Goal: Task Accomplishment & Management: Manage account settings

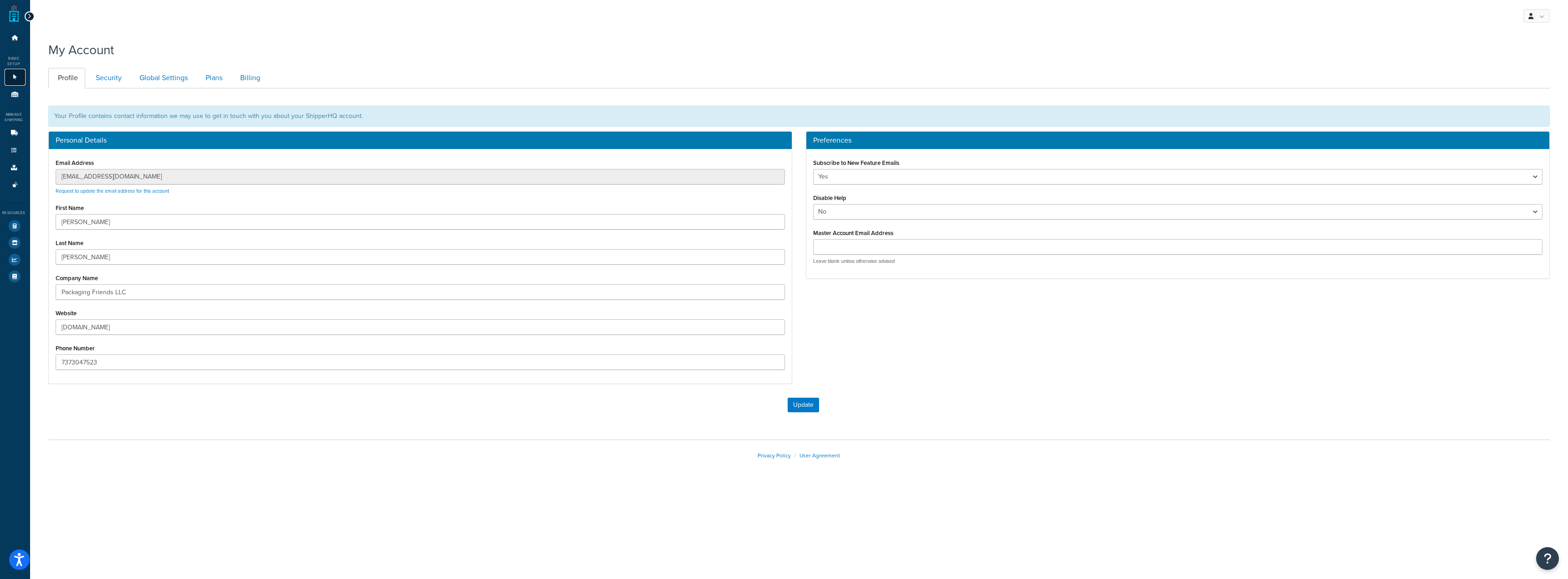
click at [13, 80] on link "Websites 1" at bounding box center [15, 77] width 21 height 17
click at [16, 92] on icon at bounding box center [15, 94] width 9 height 5
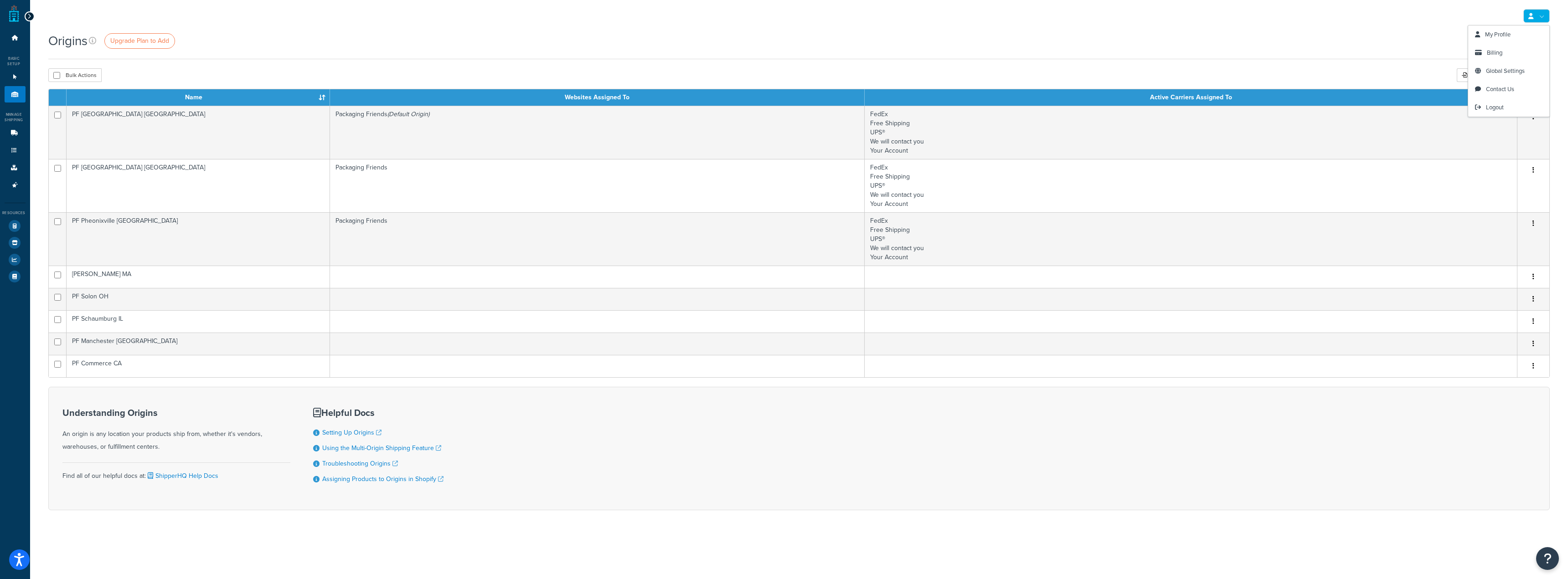
click at [1158, 59] on div "Origins Upgrade Plan to Add" at bounding box center [799, 45] width 1501 height 27
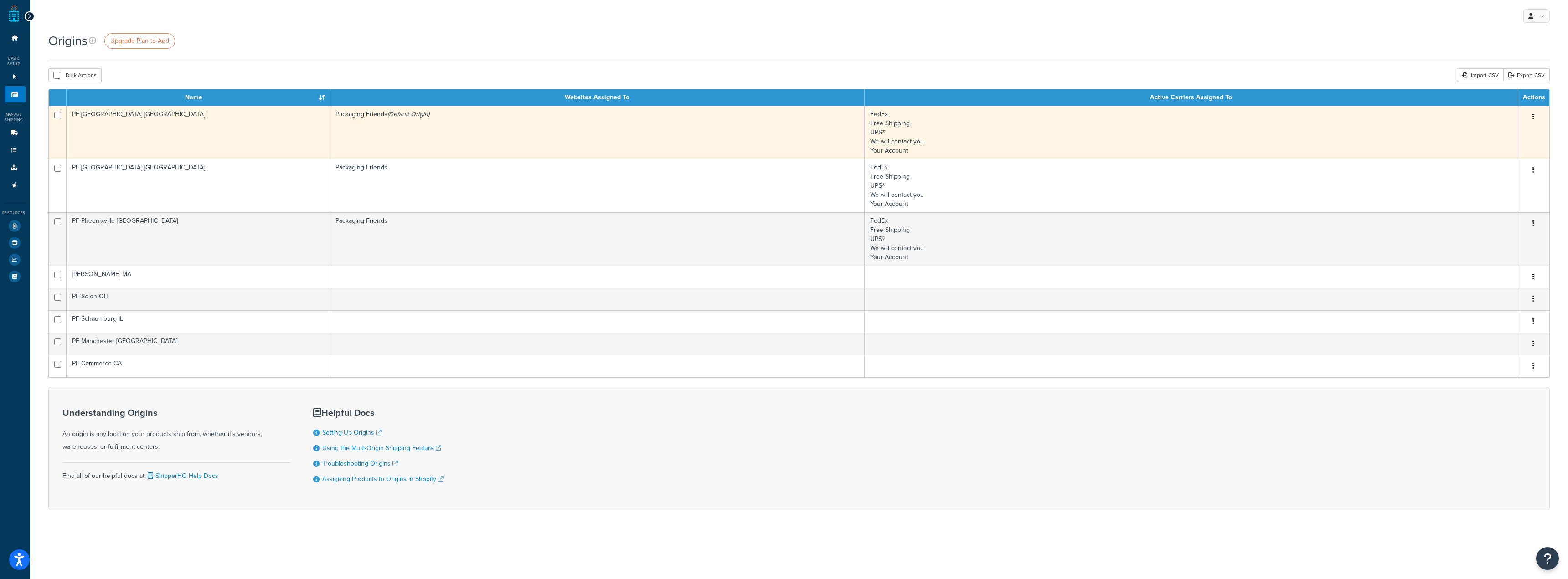
click at [1532, 116] on button "button" at bounding box center [1533, 117] width 13 height 15
click at [1510, 138] on link "Edit" at bounding box center [1503, 134] width 72 height 18
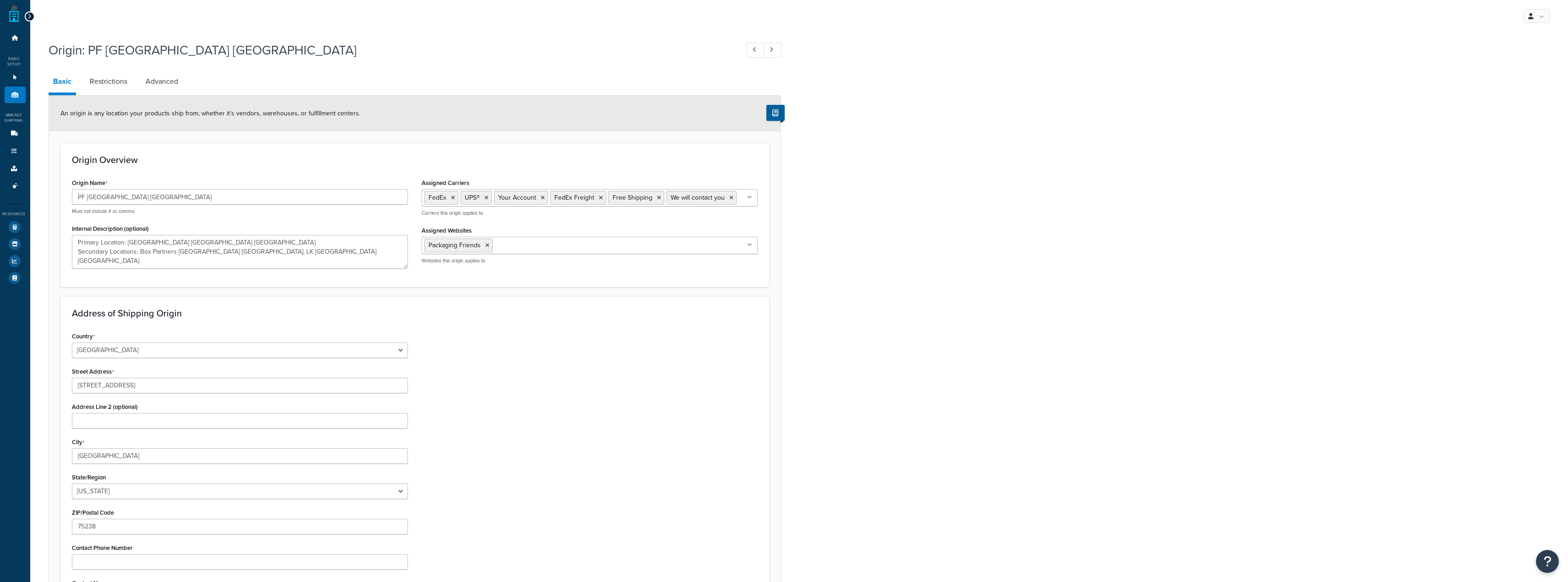
select select "43"
click at [114, 76] on link "Restrictions" at bounding box center [109, 81] width 46 height 22
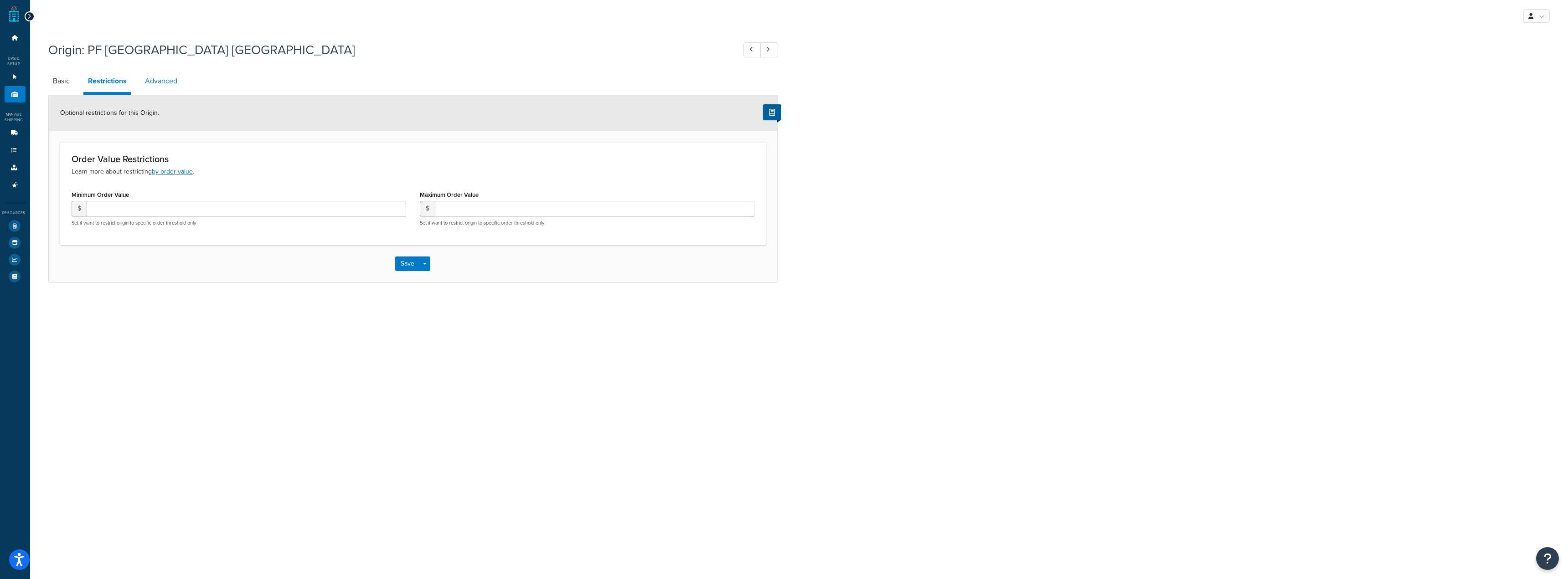
click at [163, 85] on link "Advanced" at bounding box center [161, 80] width 42 height 22
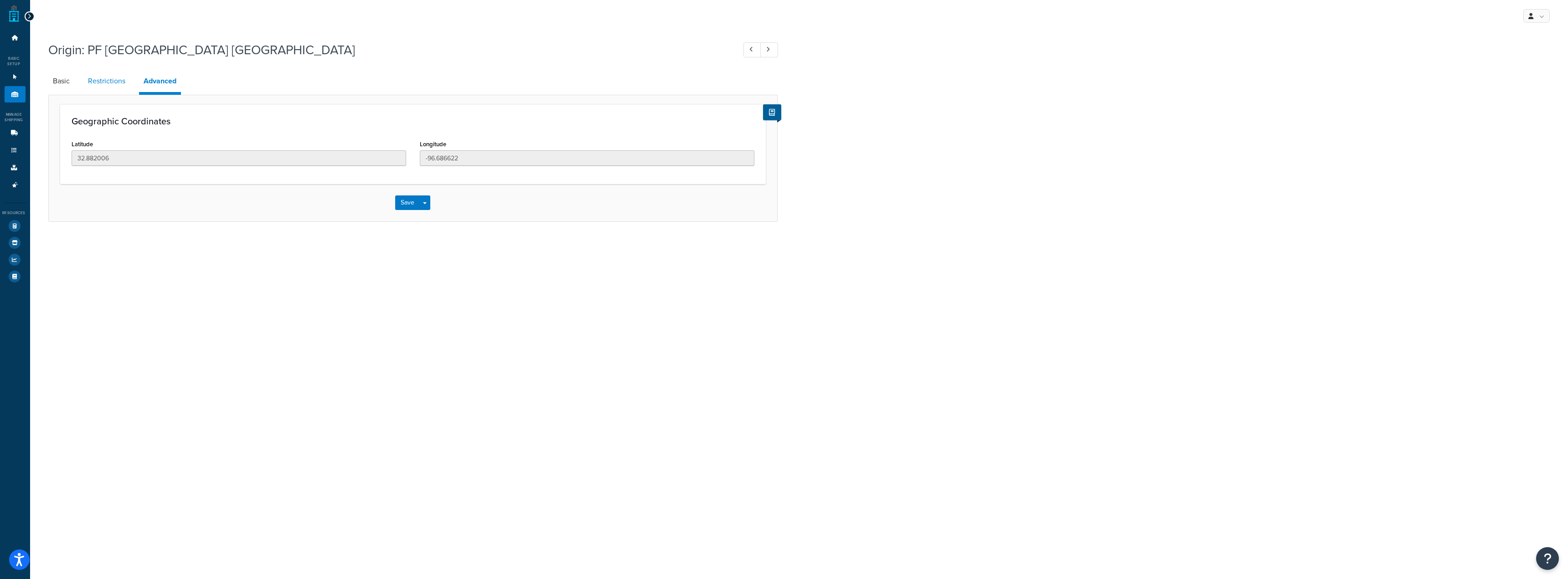
click at [90, 84] on link "Restrictions" at bounding box center [106, 80] width 46 height 22
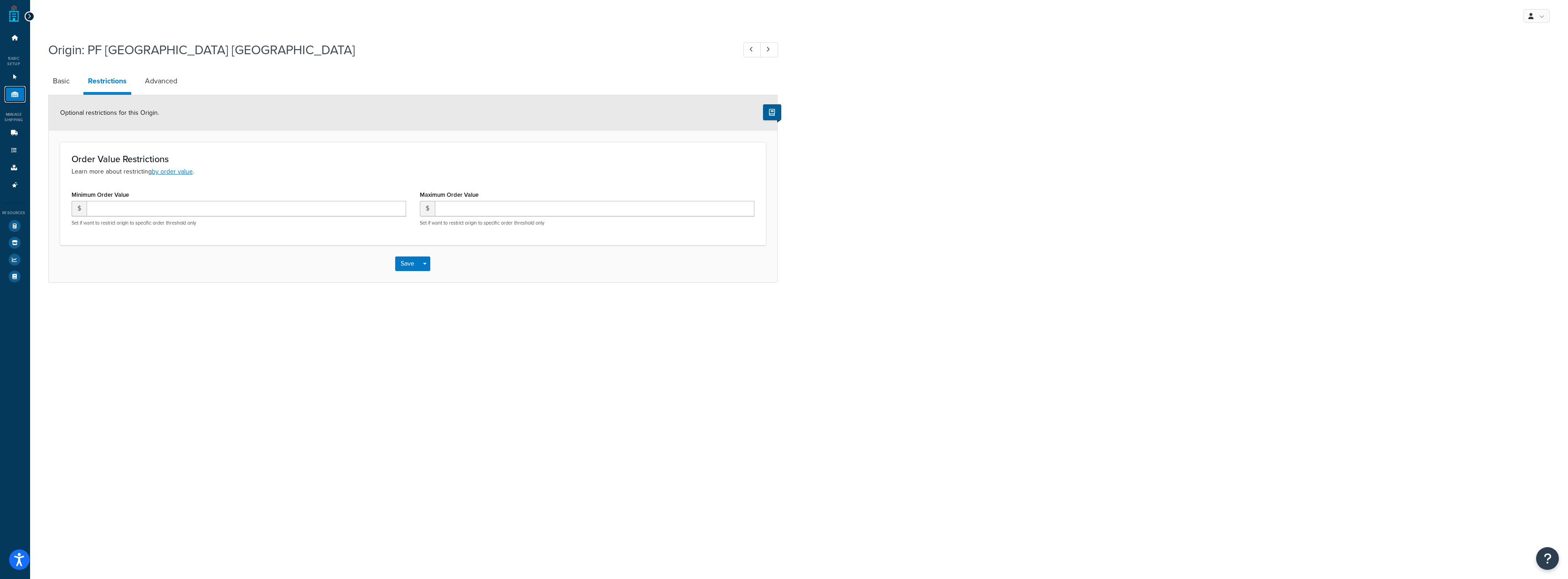
click at [11, 93] on icon at bounding box center [15, 94] width 9 height 5
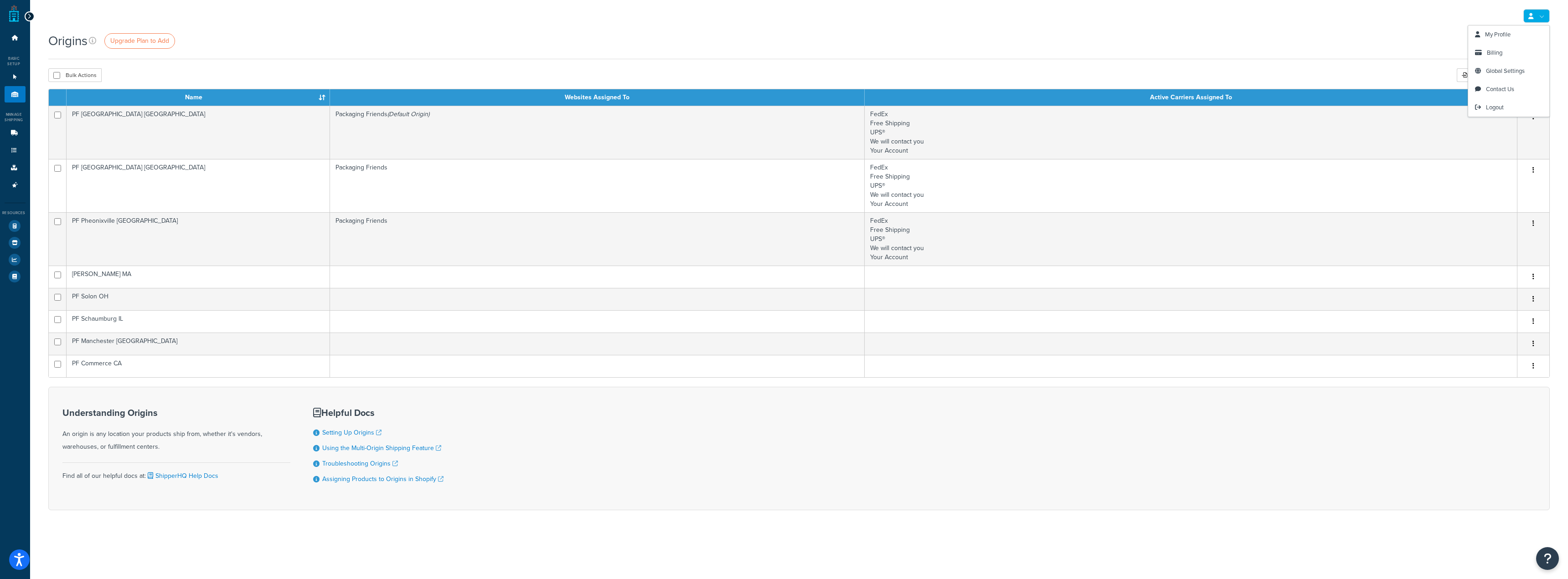
click at [1534, 14] on link at bounding box center [1536, 16] width 26 height 14
click at [11, 94] on icon at bounding box center [15, 94] width 9 height 5
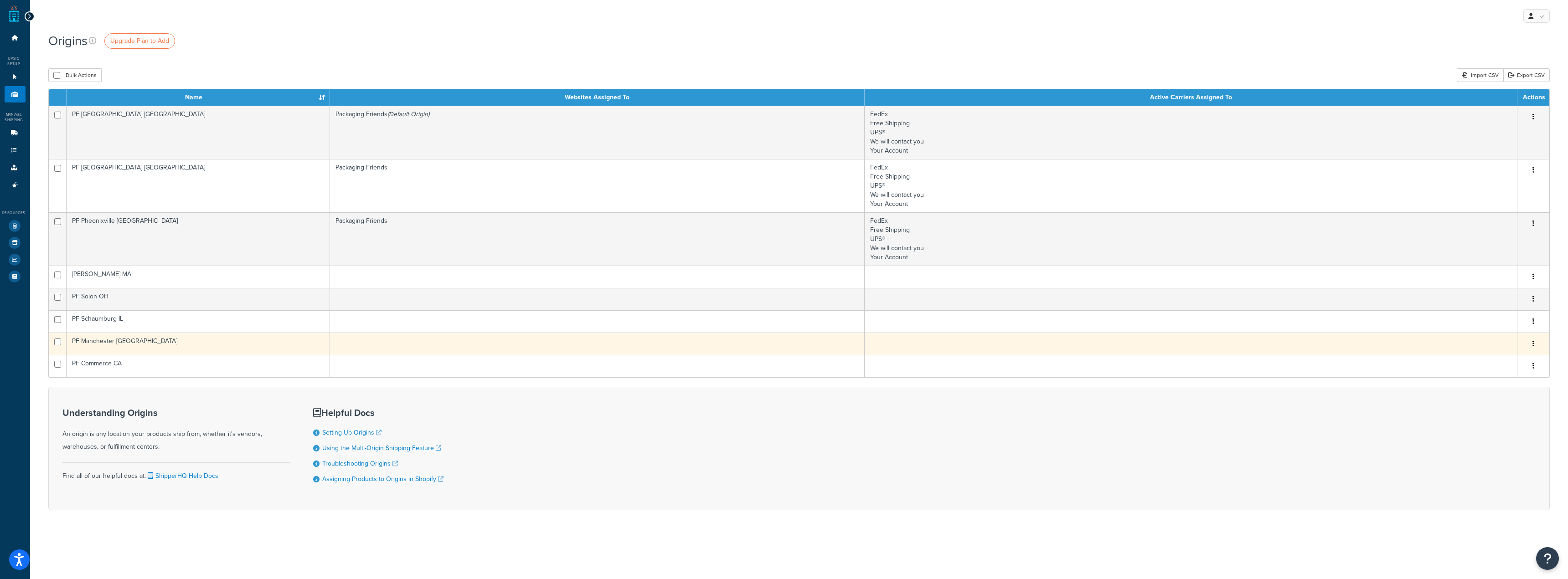
click at [152, 355] on td "PF Manchester [GEOGRAPHIC_DATA]" at bounding box center [198, 344] width 263 height 22
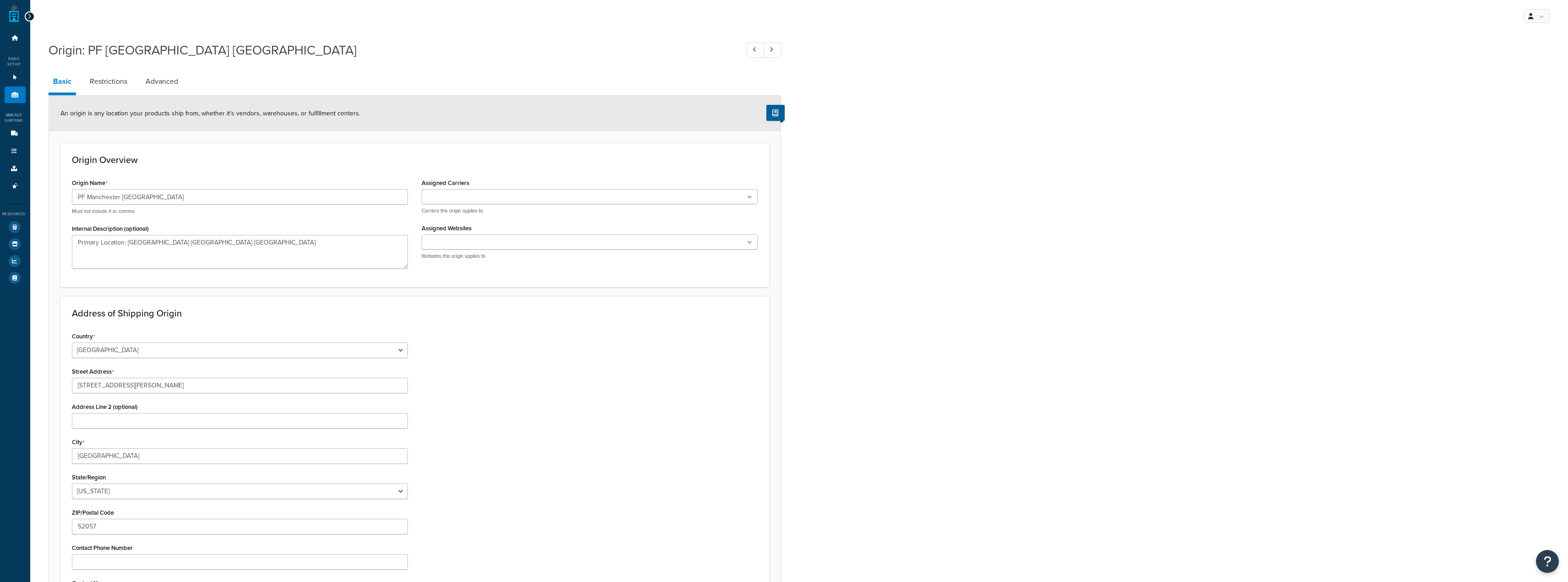
select select "15"
click at [158, 74] on link "Advanced" at bounding box center [162, 81] width 42 height 22
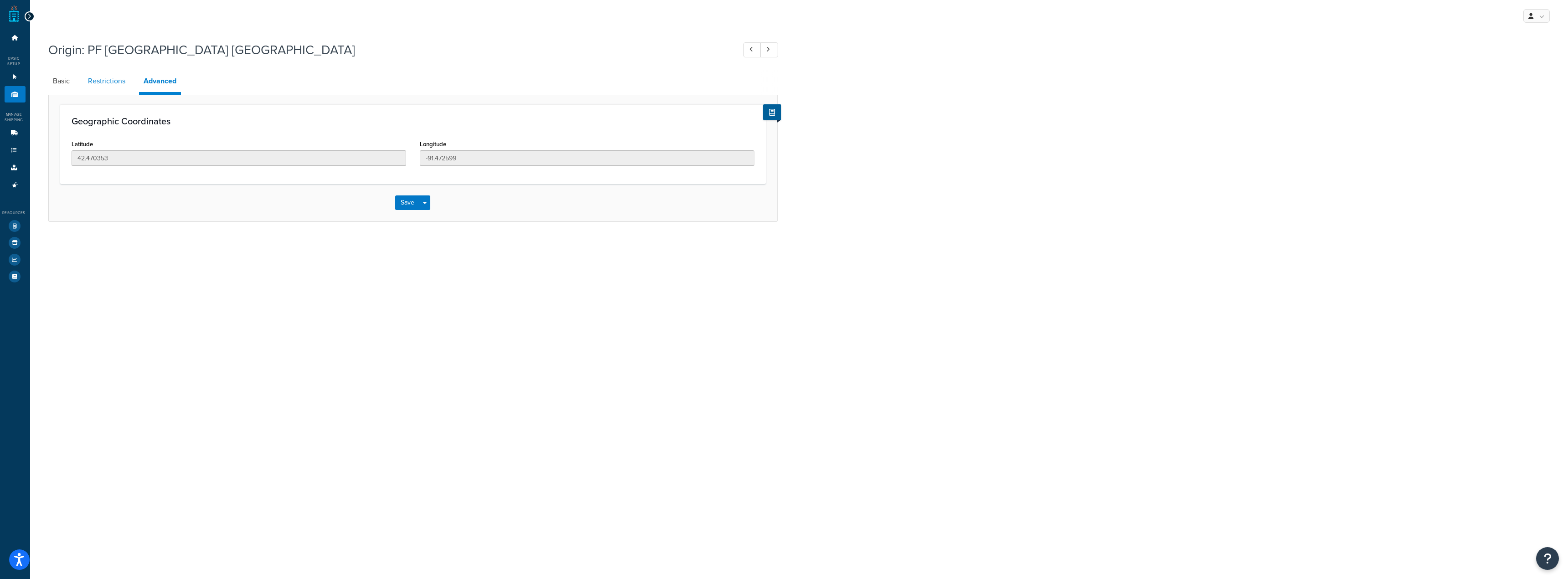
click at [121, 75] on link "Restrictions" at bounding box center [106, 80] width 46 height 22
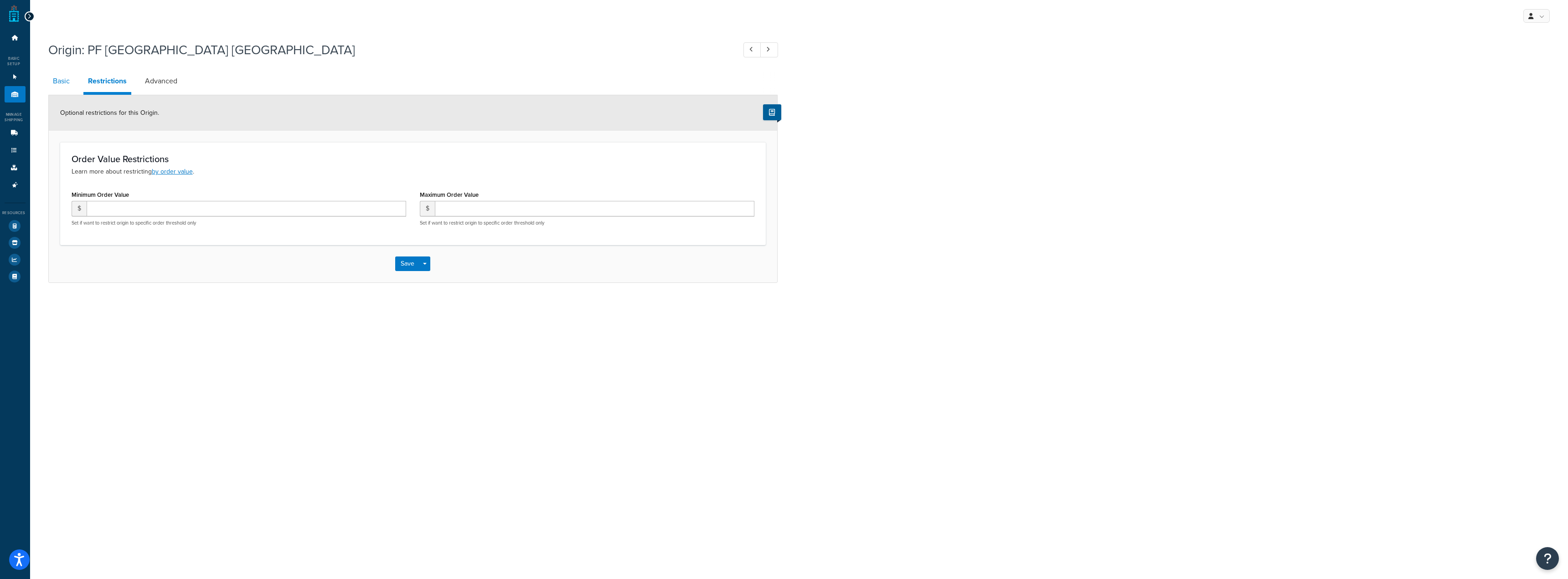
click at [54, 90] on link "Basic" at bounding box center [61, 80] width 26 height 22
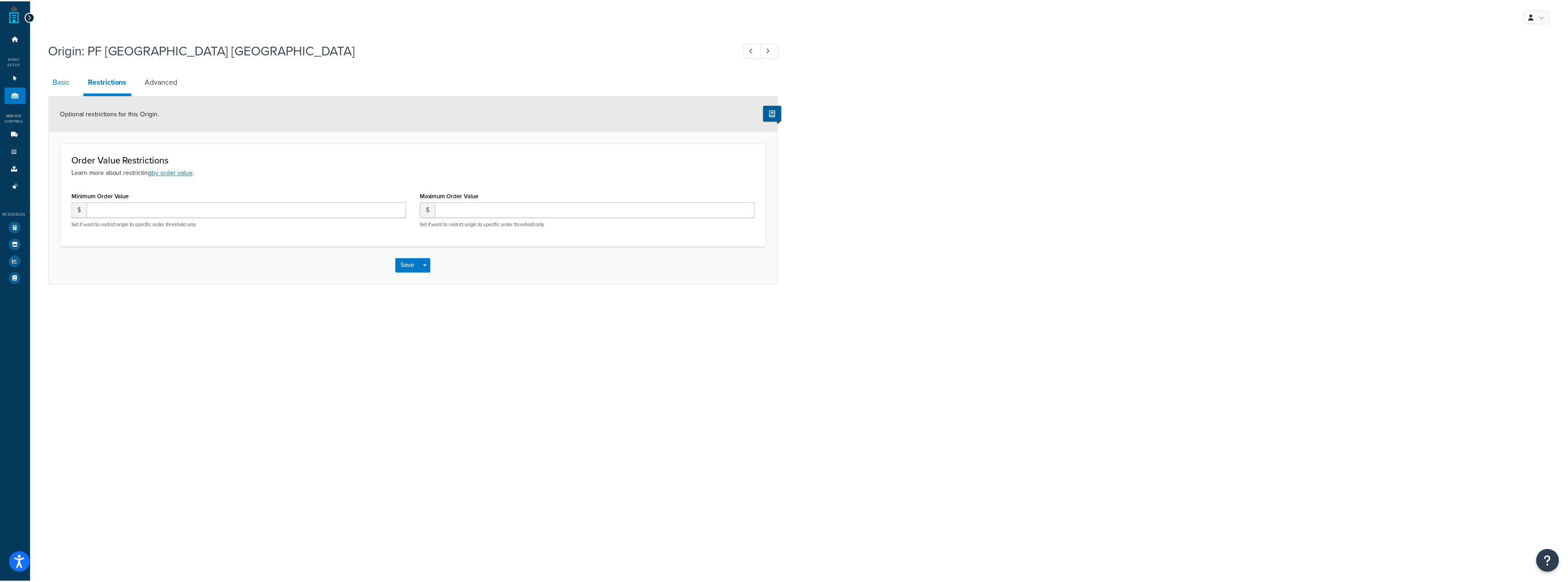
select select "15"
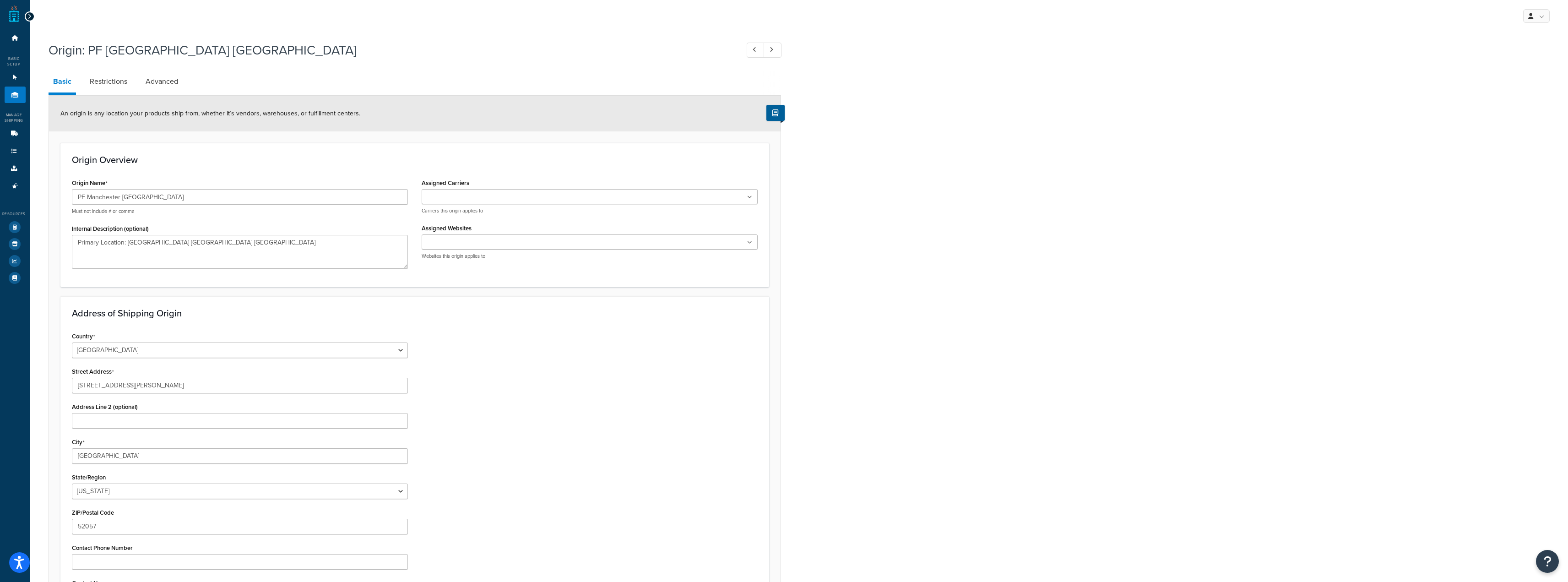
click at [481, 245] on input "Assigned Websites" at bounding box center [465, 243] width 81 height 10
click at [111, 80] on link "Restrictions" at bounding box center [109, 81] width 46 height 22
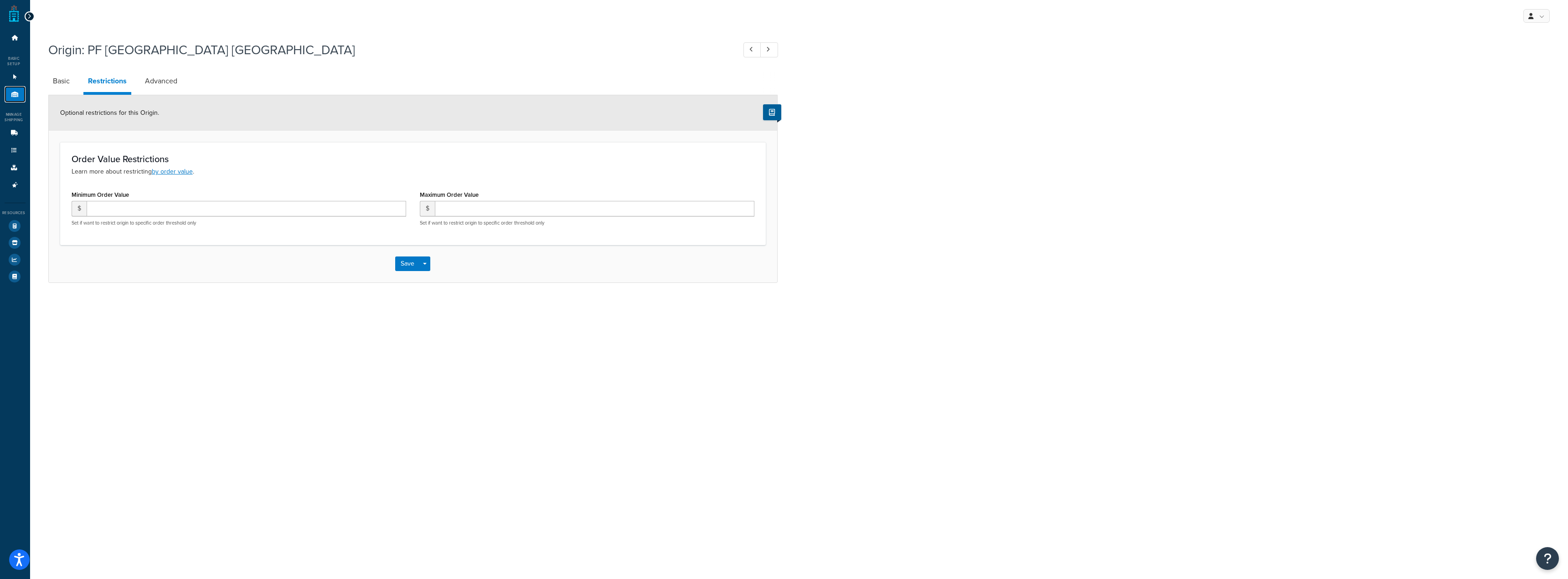
click at [8, 98] on link "Origins 8" at bounding box center [15, 95] width 21 height 17
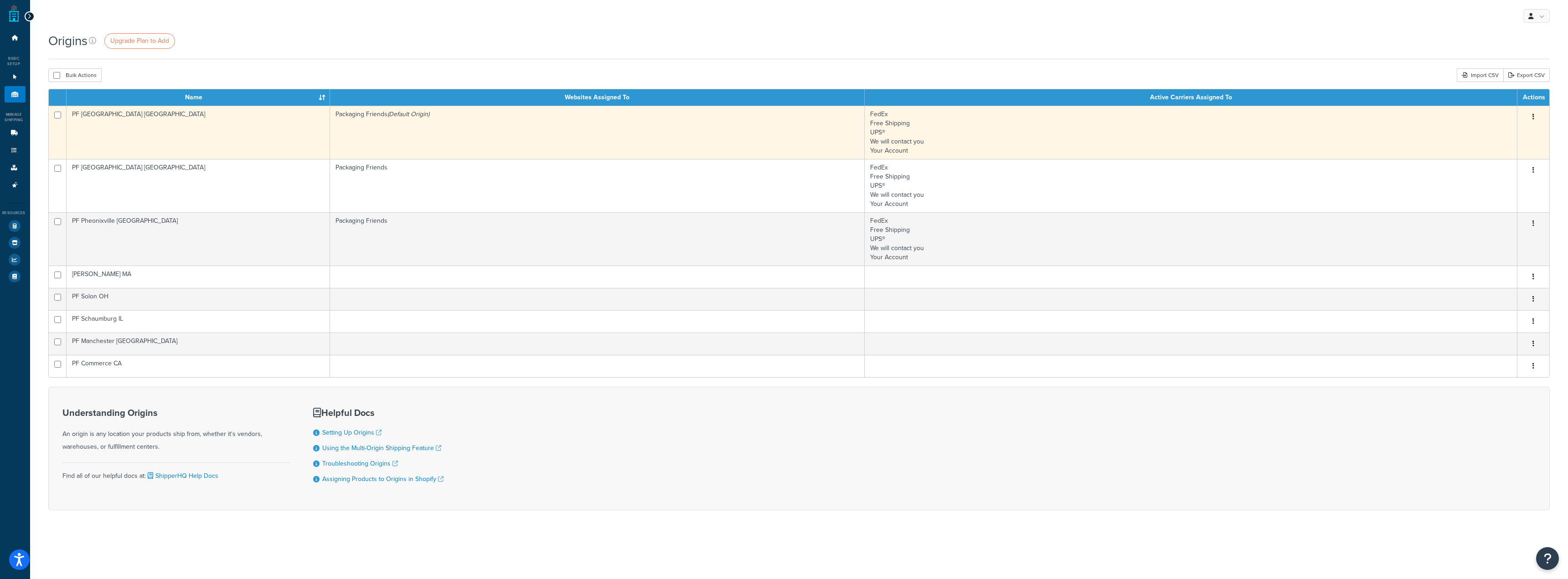
click at [1535, 118] on button "button" at bounding box center [1533, 117] width 13 height 15
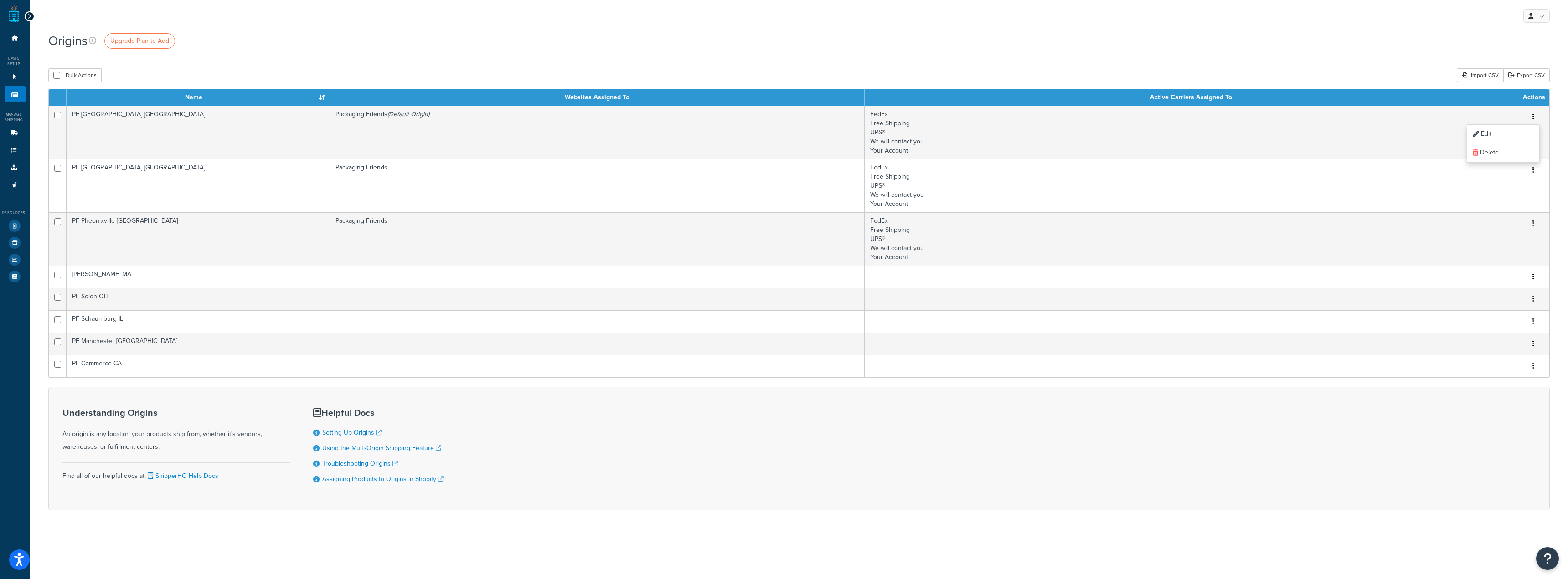
click at [1194, 36] on div "Origins Upgrade Plan to Add" at bounding box center [799, 40] width 1501 height 18
click at [345, 452] on link "Using the Multi-Origin Shipping Feature" at bounding box center [382, 448] width 119 height 10
click at [10, 80] on link "Websites 1" at bounding box center [15, 77] width 21 height 17
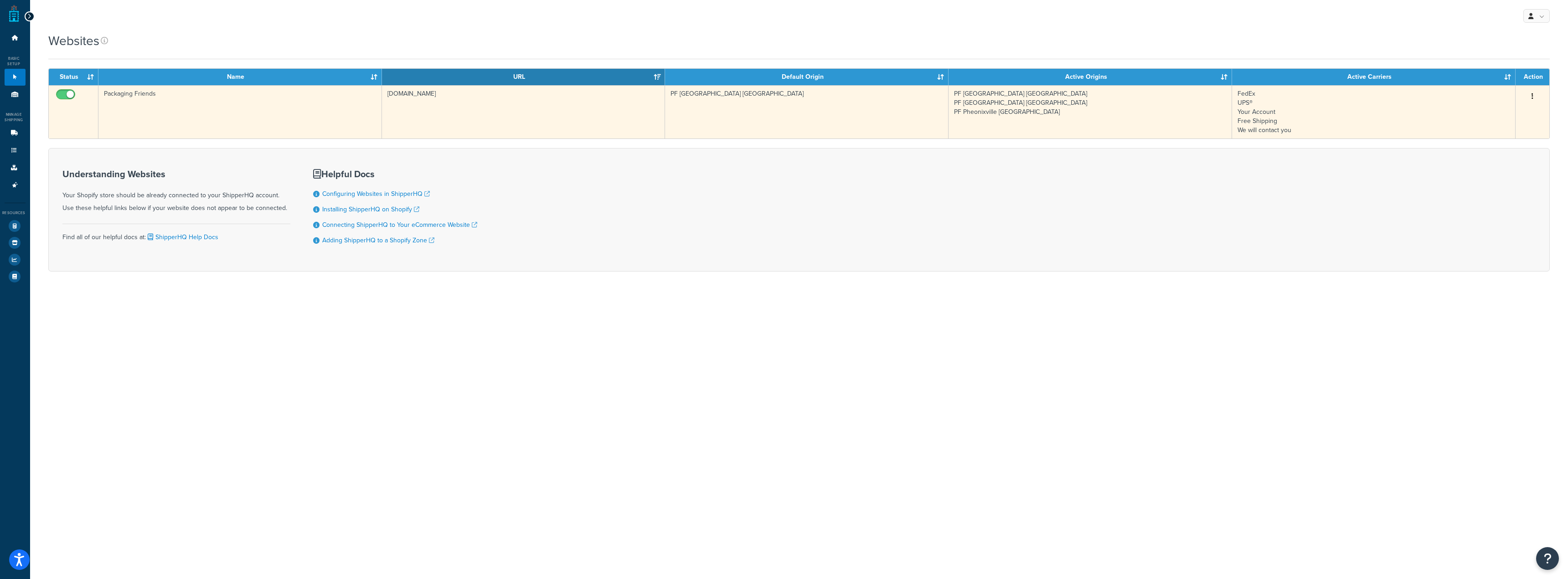
click at [1530, 92] on button "button" at bounding box center [1532, 96] width 13 height 15
click at [1494, 108] on link "Edit" at bounding box center [1494, 115] width 72 height 18
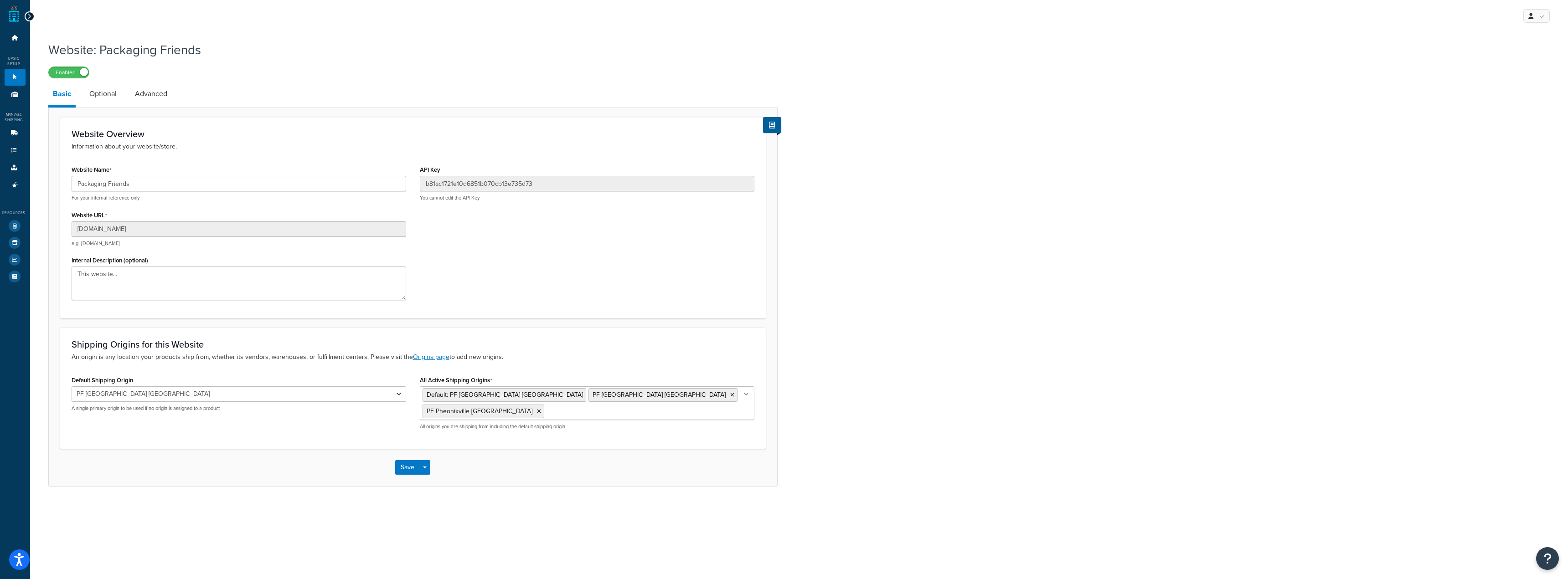
click at [120, 90] on li "Optional" at bounding box center [108, 94] width 46 height 22
click at [114, 90] on link "Optional" at bounding box center [103, 94] width 36 height 22
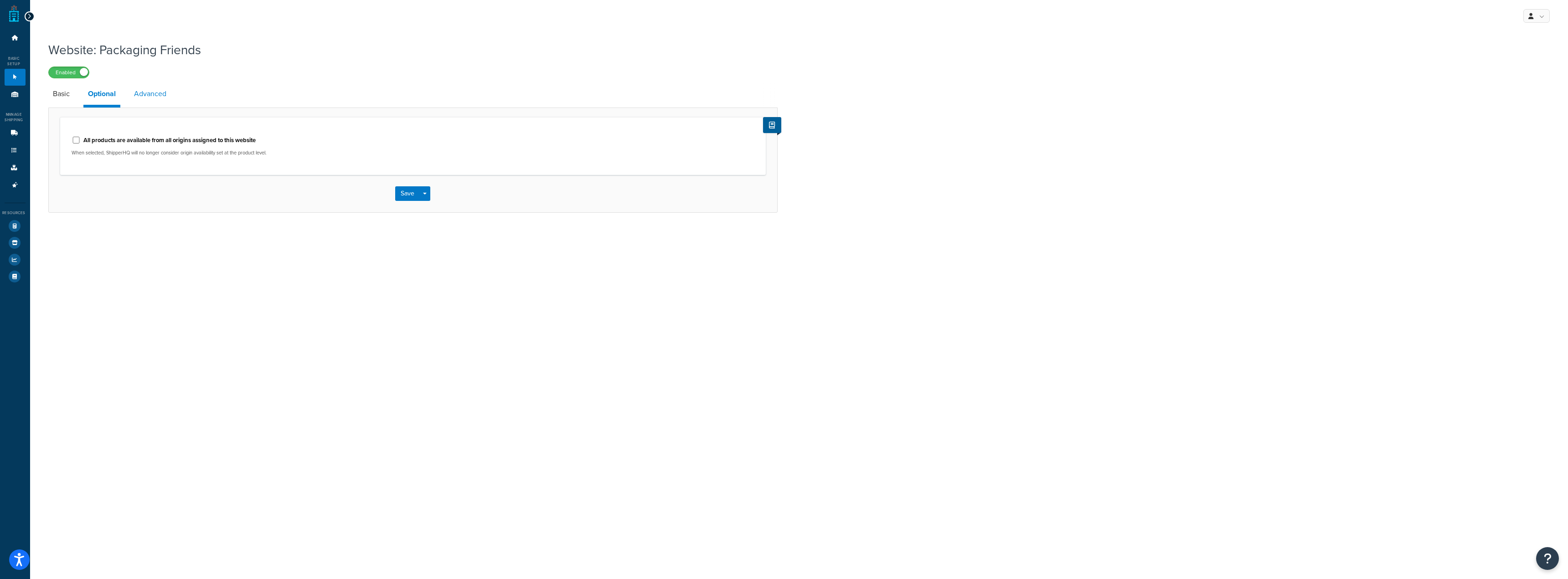
click at [147, 94] on link "Advanced" at bounding box center [150, 94] width 42 height 22
click at [85, 95] on link "Optional" at bounding box center [101, 94] width 36 height 22
click at [61, 98] on link "Basic" at bounding box center [61, 94] width 26 height 22
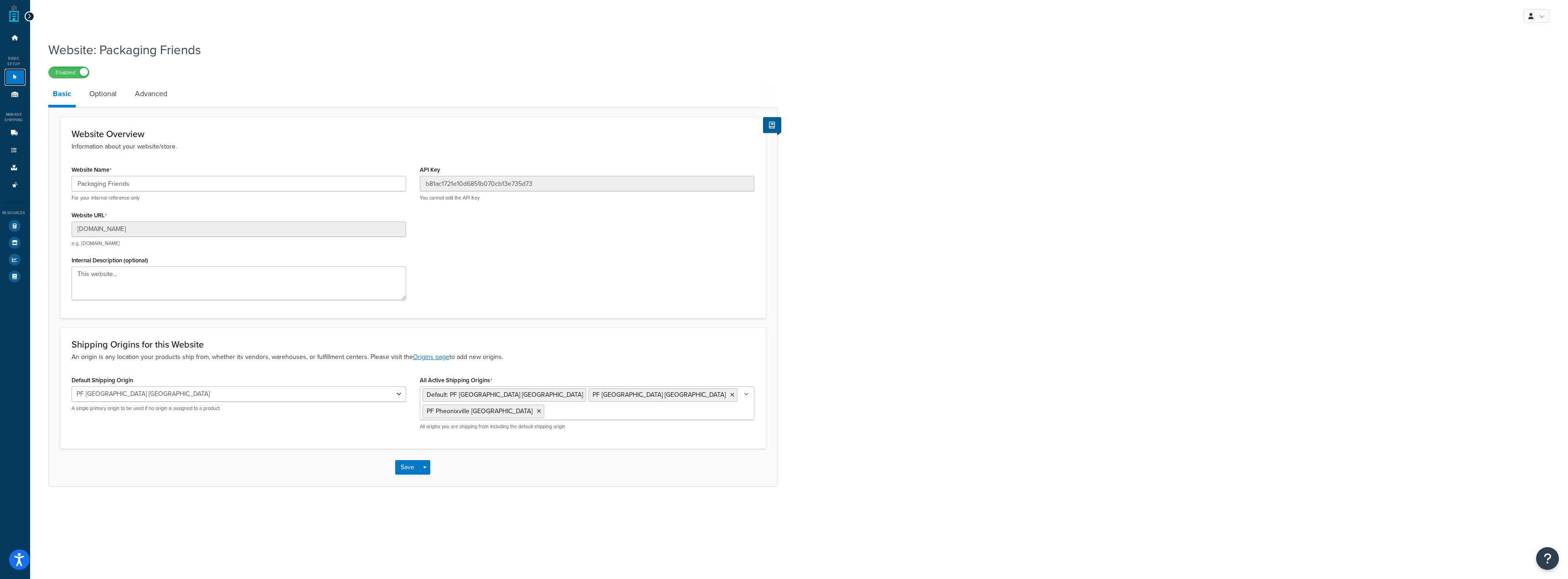
click at [11, 84] on link "Websites 1" at bounding box center [15, 77] width 21 height 17
click at [17, 95] on icon at bounding box center [15, 94] width 9 height 5
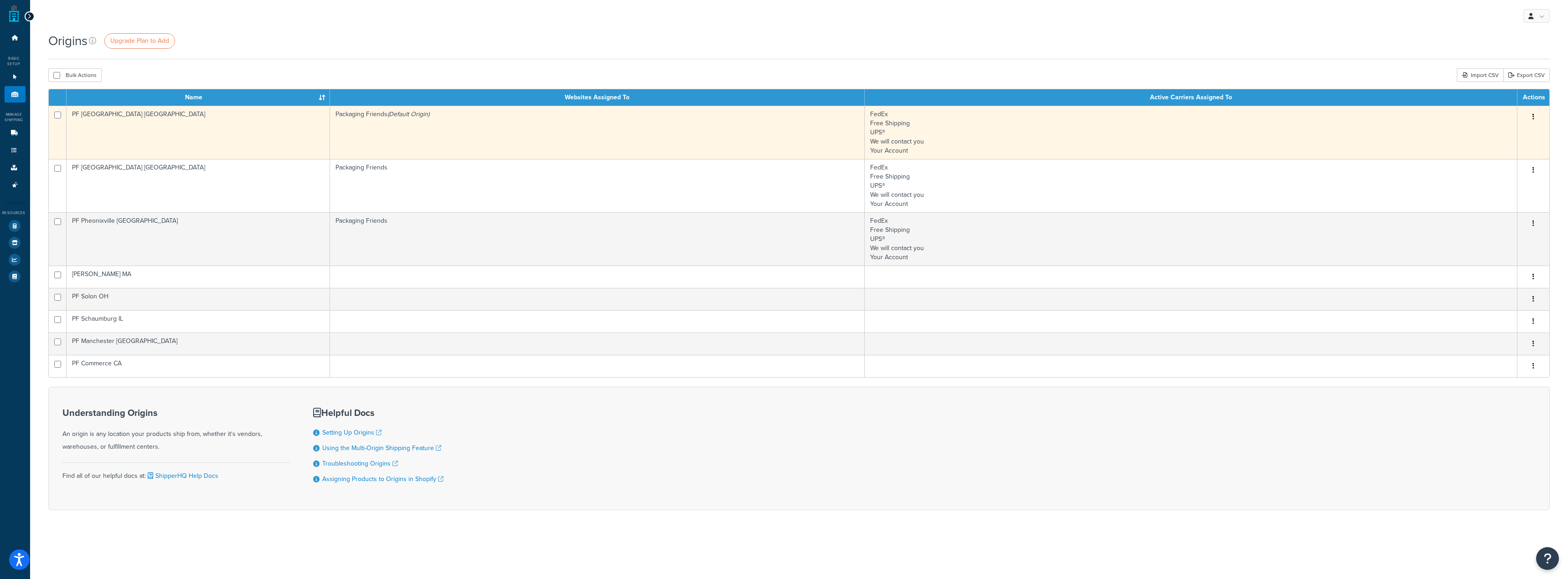
click at [272, 132] on td "PF [GEOGRAPHIC_DATA] [GEOGRAPHIC_DATA]" at bounding box center [198, 132] width 263 height 53
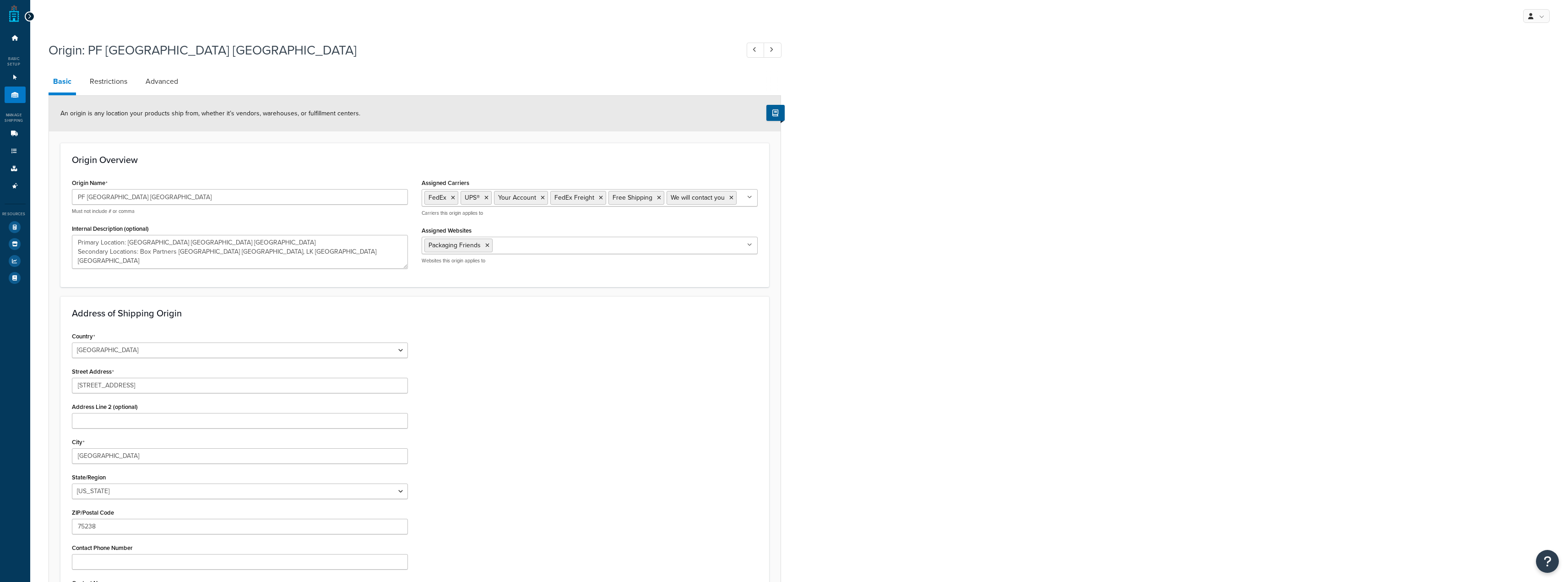
select select "43"
click at [115, 80] on link "Restrictions" at bounding box center [109, 81] width 46 height 22
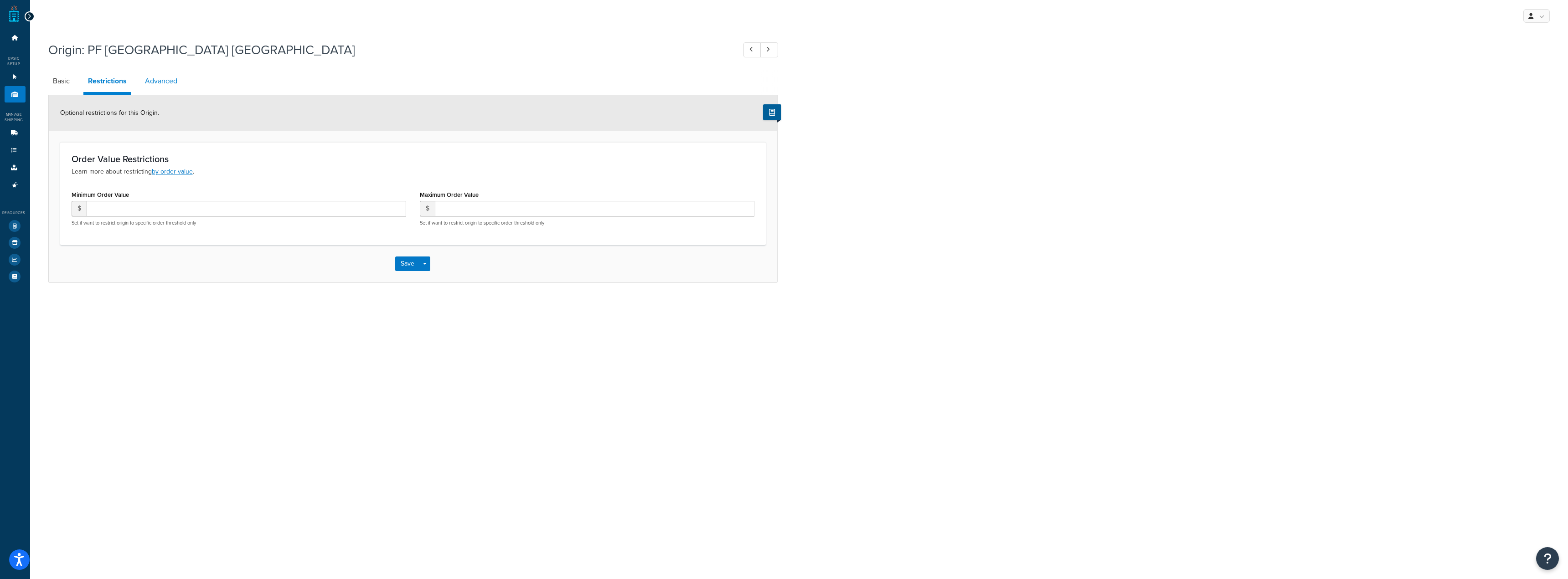
click at [167, 79] on link "Advanced" at bounding box center [161, 80] width 42 height 22
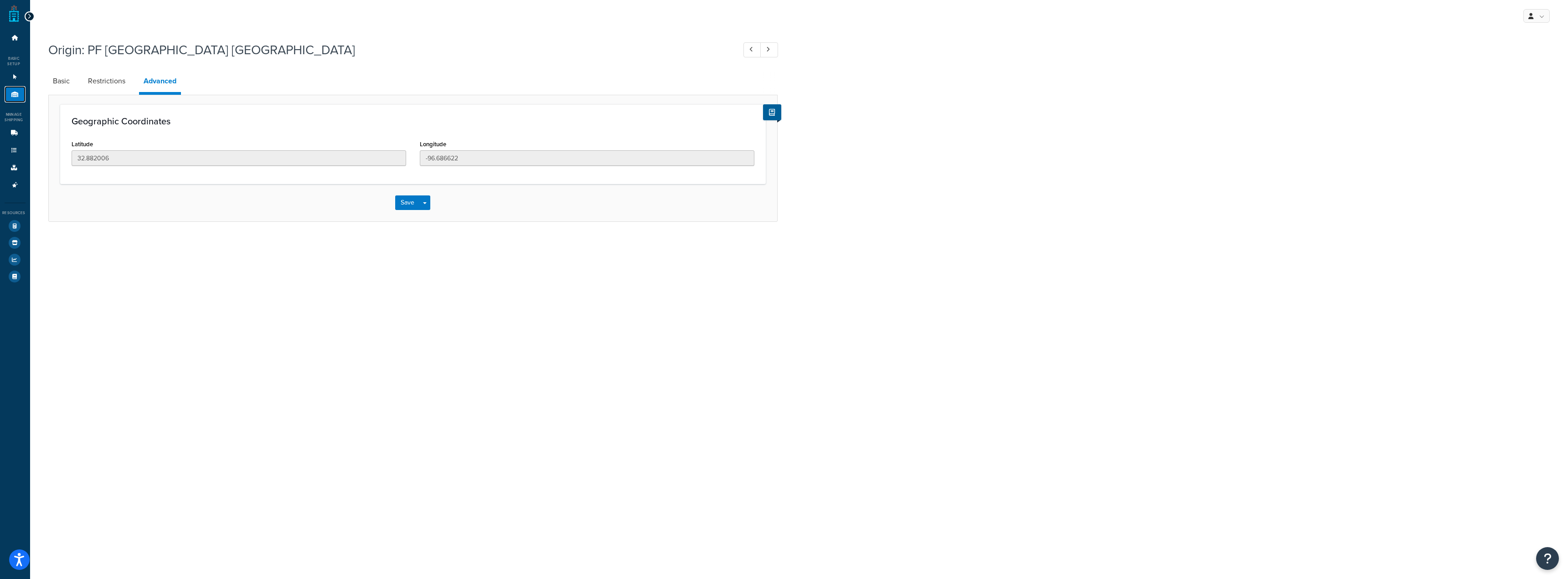
click at [13, 92] on icon at bounding box center [15, 94] width 9 height 5
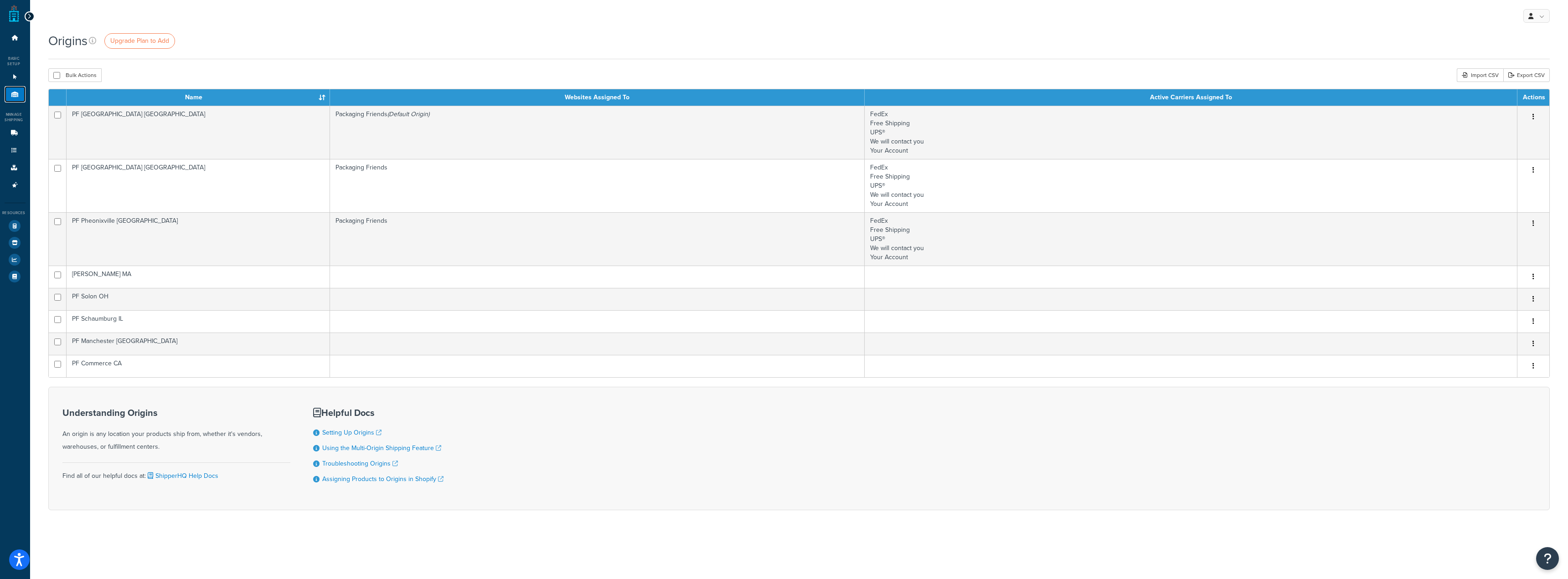
click at [21, 97] on link "Origins 8" at bounding box center [15, 95] width 21 height 17
click at [138, 46] on link "Upgrade Plan to Add" at bounding box center [139, 40] width 71 height 15
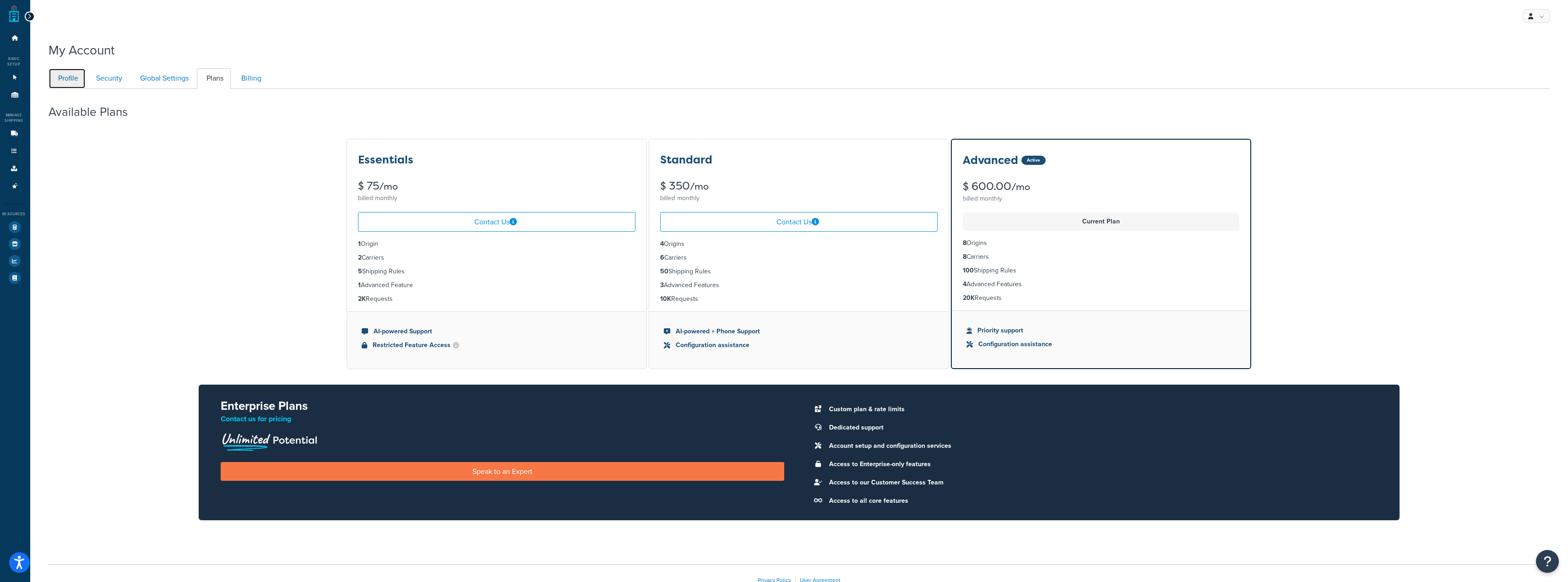
click at [76, 76] on link "Profile" at bounding box center [67, 78] width 37 height 21
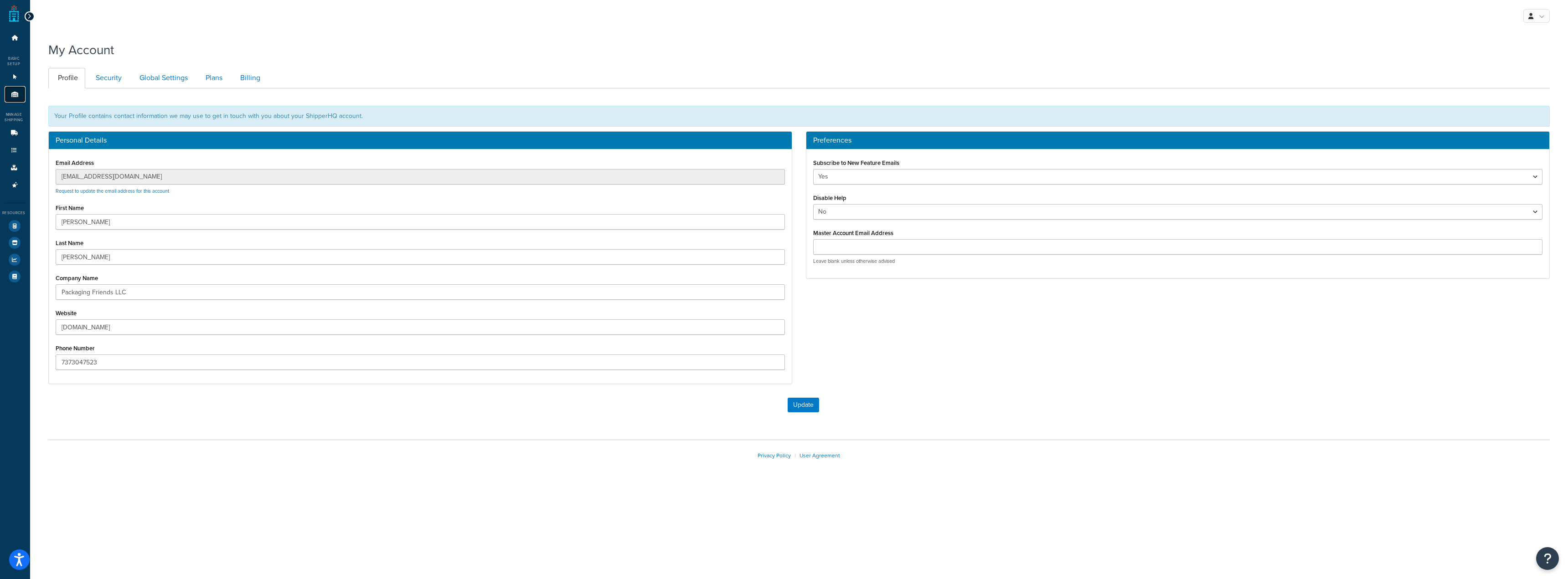
click at [18, 91] on link "Origins 8" at bounding box center [15, 95] width 21 height 17
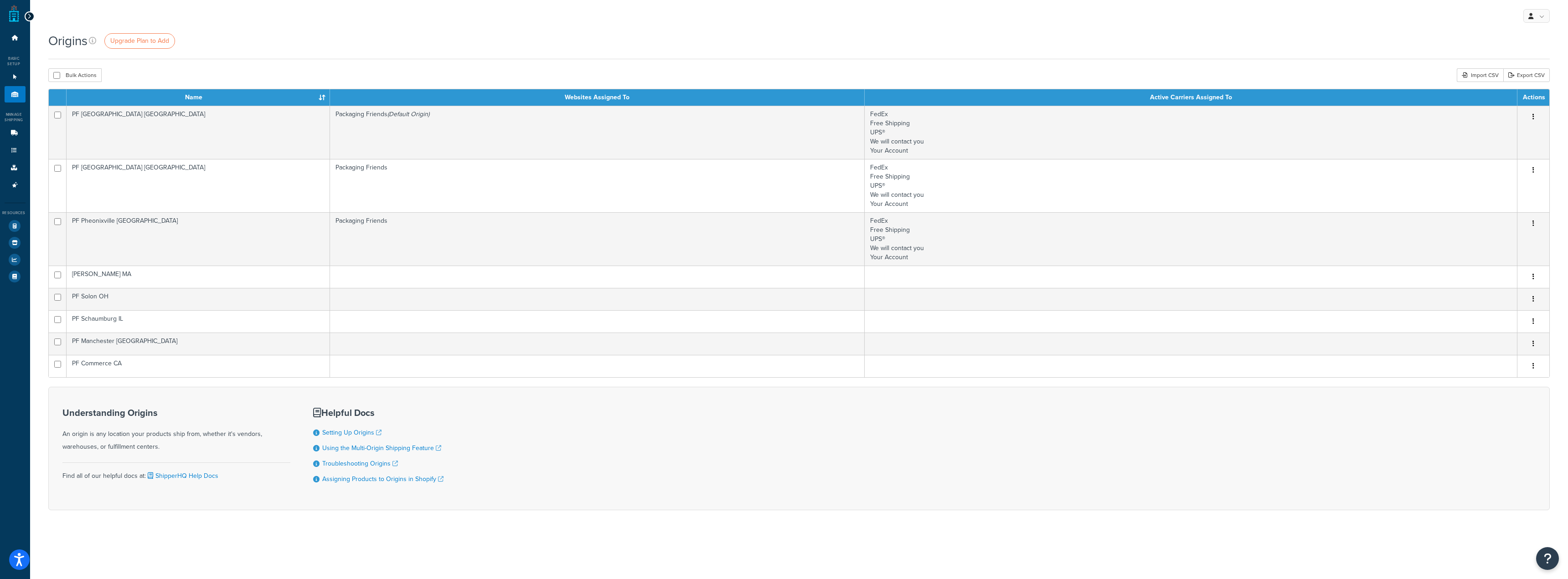
click at [404, 63] on div "Origins Upgrade Plan to Add Bulk Actions Duplicate [GEOGRAPHIC_DATA] Import CSV…" at bounding box center [799, 287] width 1538 height 510
click at [1531, 12] on link at bounding box center [1536, 16] width 26 height 14
click at [12, 95] on icon at bounding box center [15, 94] width 9 height 5
click at [90, 38] on icon at bounding box center [92, 40] width 7 height 7
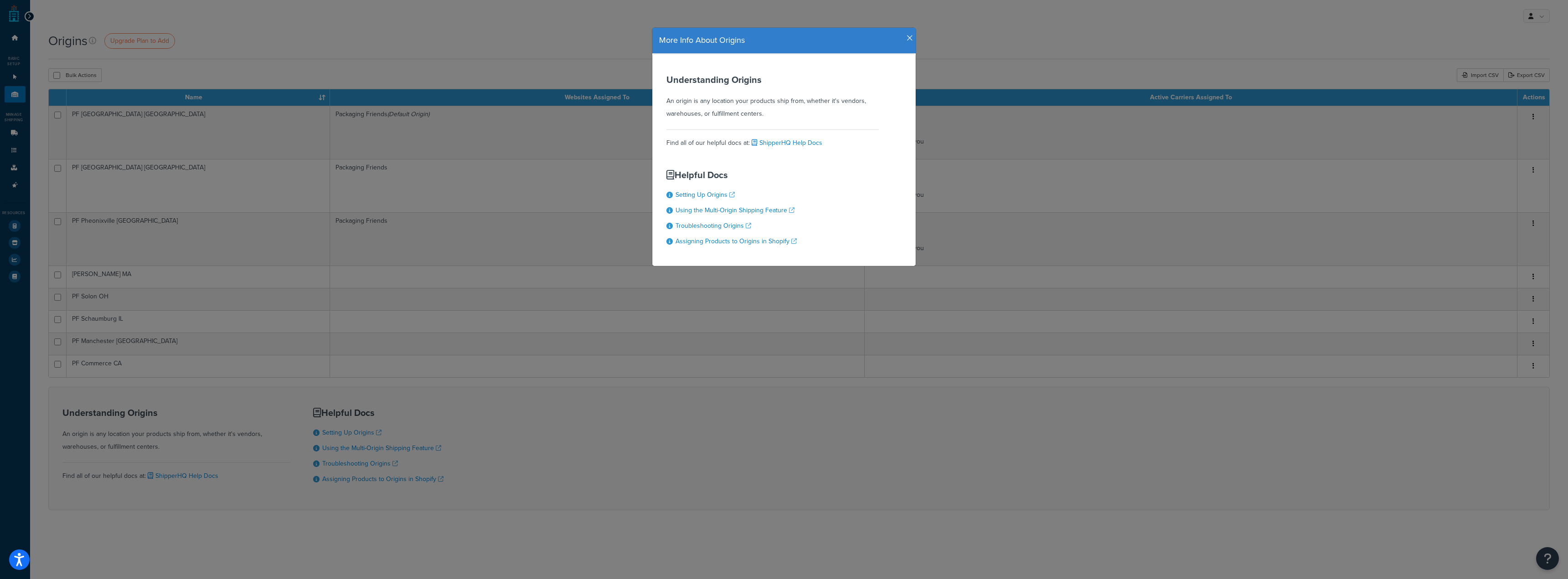
click at [906, 46] on div "More Info About Origins" at bounding box center [784, 40] width 263 height 26
click at [907, 29] on div "More Info About Origins" at bounding box center [784, 40] width 263 height 26
click at [908, 36] on icon "button" at bounding box center [910, 38] width 7 height 8
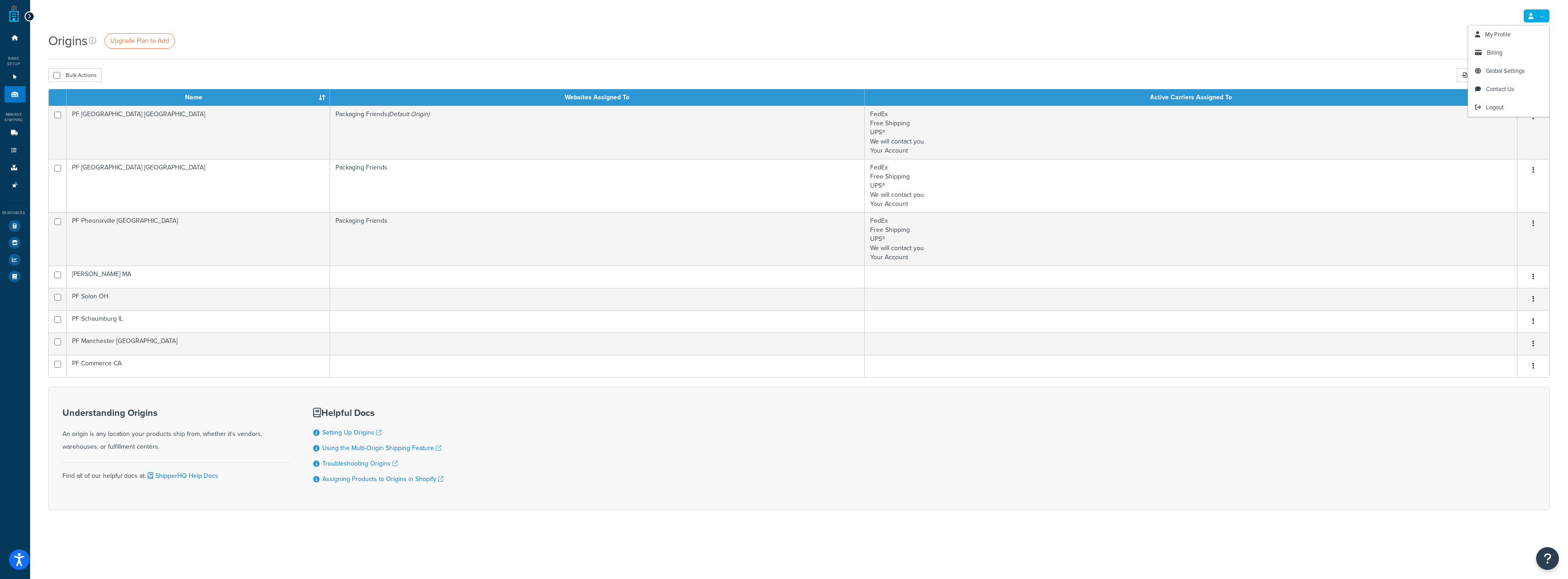
click at [1539, 20] on link at bounding box center [1536, 16] width 26 height 14
click at [1439, 37] on div "Origins Upgrade Plan to Add" at bounding box center [799, 40] width 1501 height 18
click at [11, 77] on icon at bounding box center [15, 77] width 9 height 5
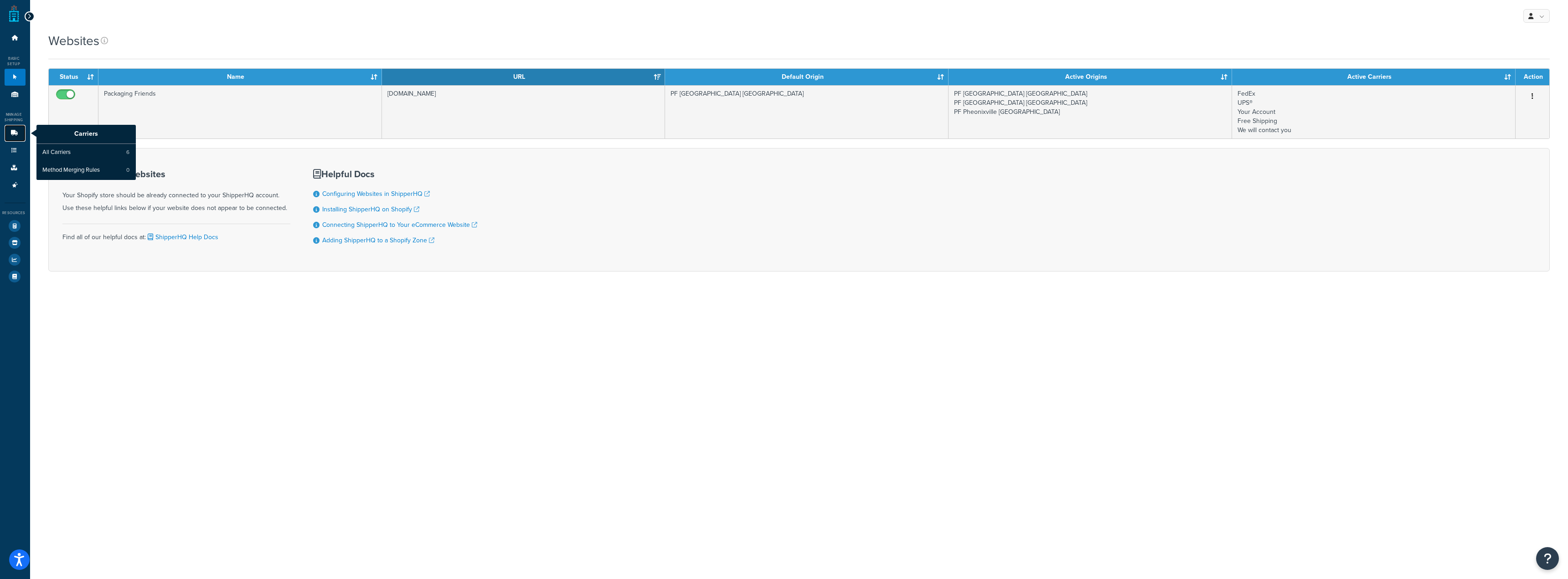
click at [17, 133] on icon at bounding box center [15, 133] width 9 height 5
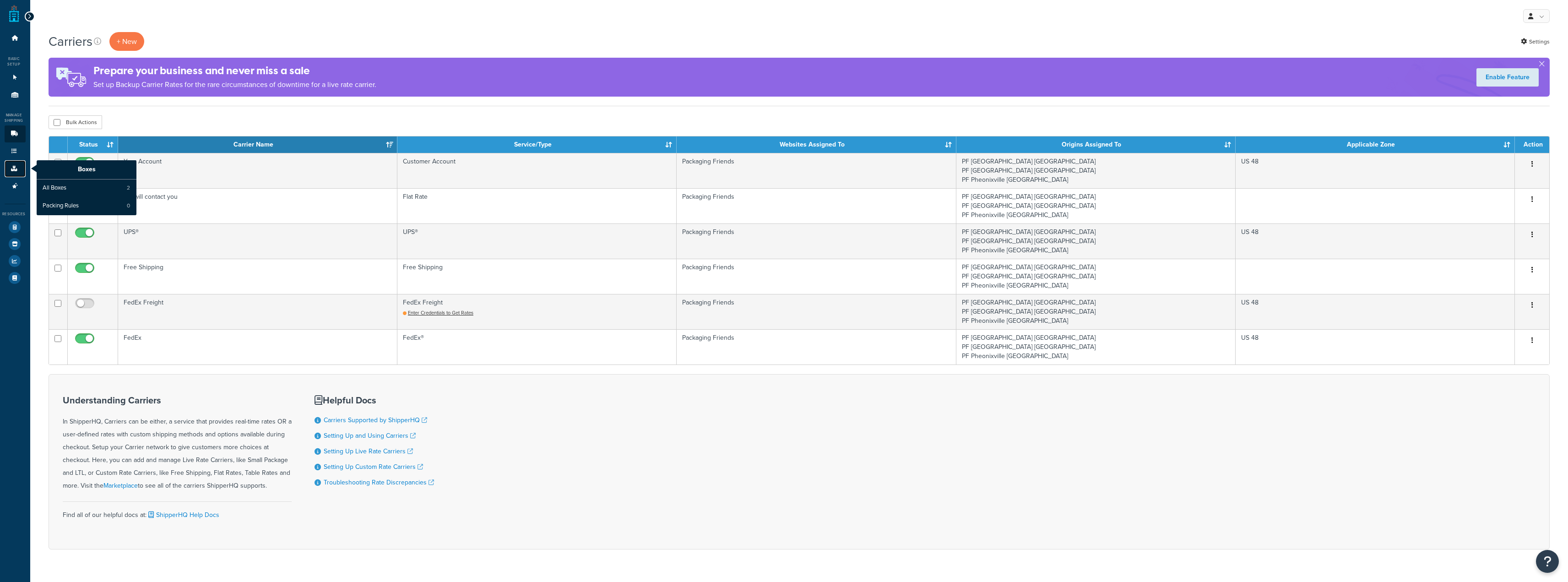
click at [16, 173] on link "Boxes" at bounding box center [15, 169] width 21 height 17
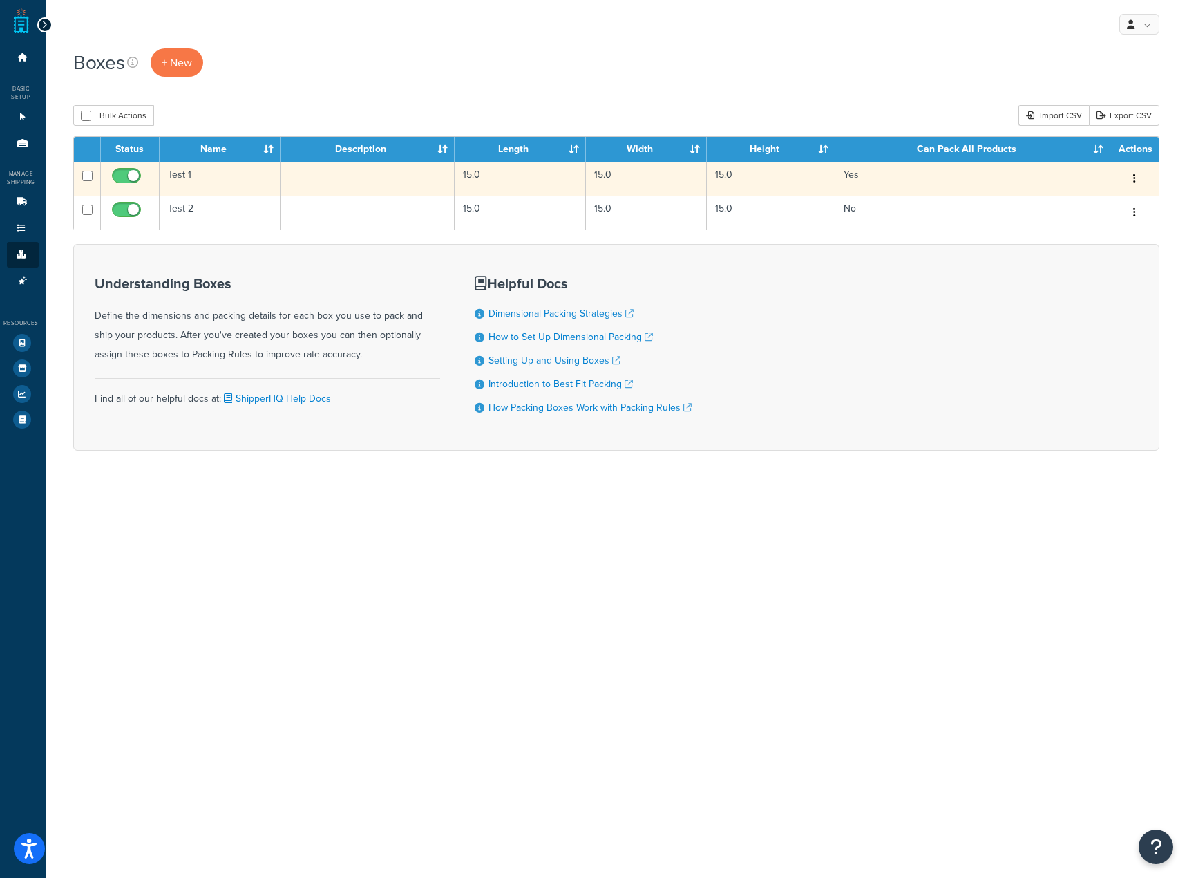
click at [1136, 175] on button "button" at bounding box center [1134, 179] width 19 height 22
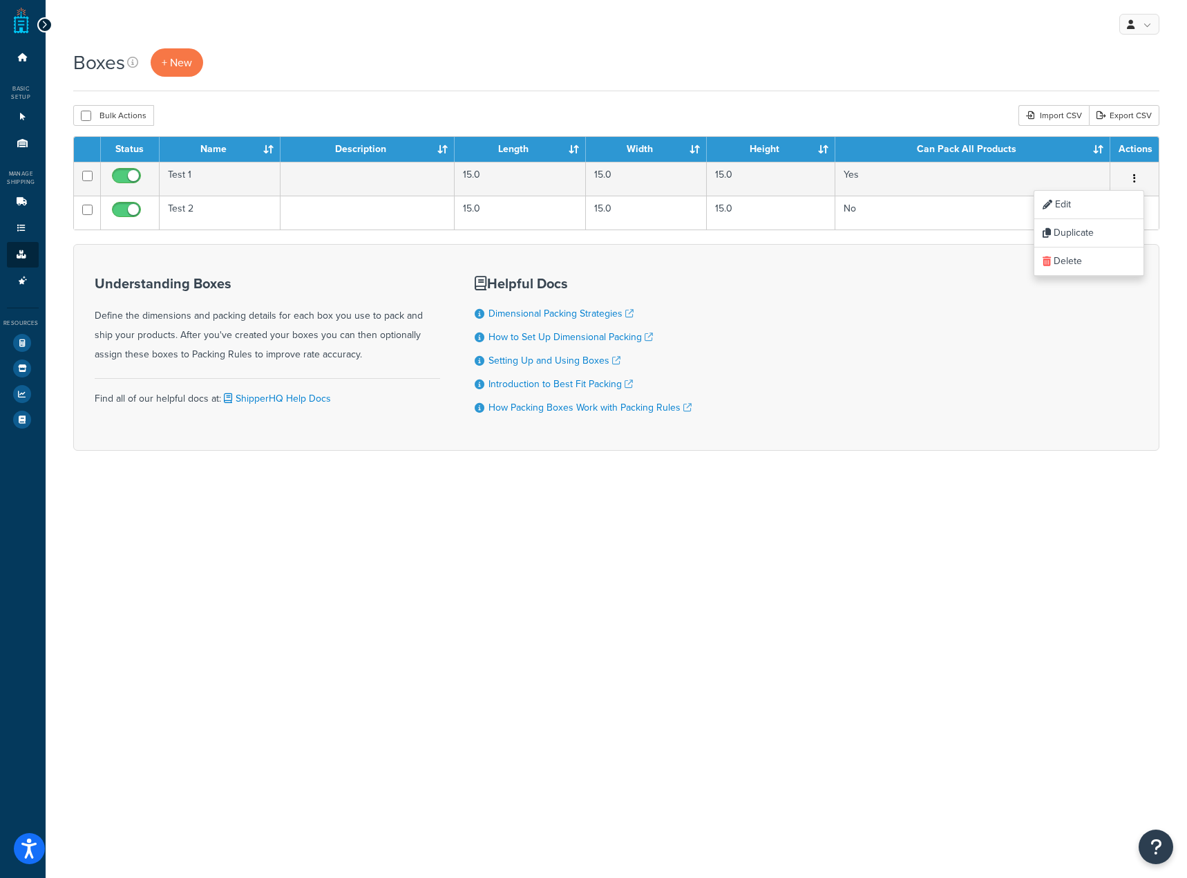
click at [886, 82] on div "Boxes + New" at bounding box center [616, 69] width 1086 height 43
click at [243, 573] on div "My Profile Billing Global Settings Contact Us Logout Boxes + New Bulk Actions D…" at bounding box center [617, 439] width 1142 height 878
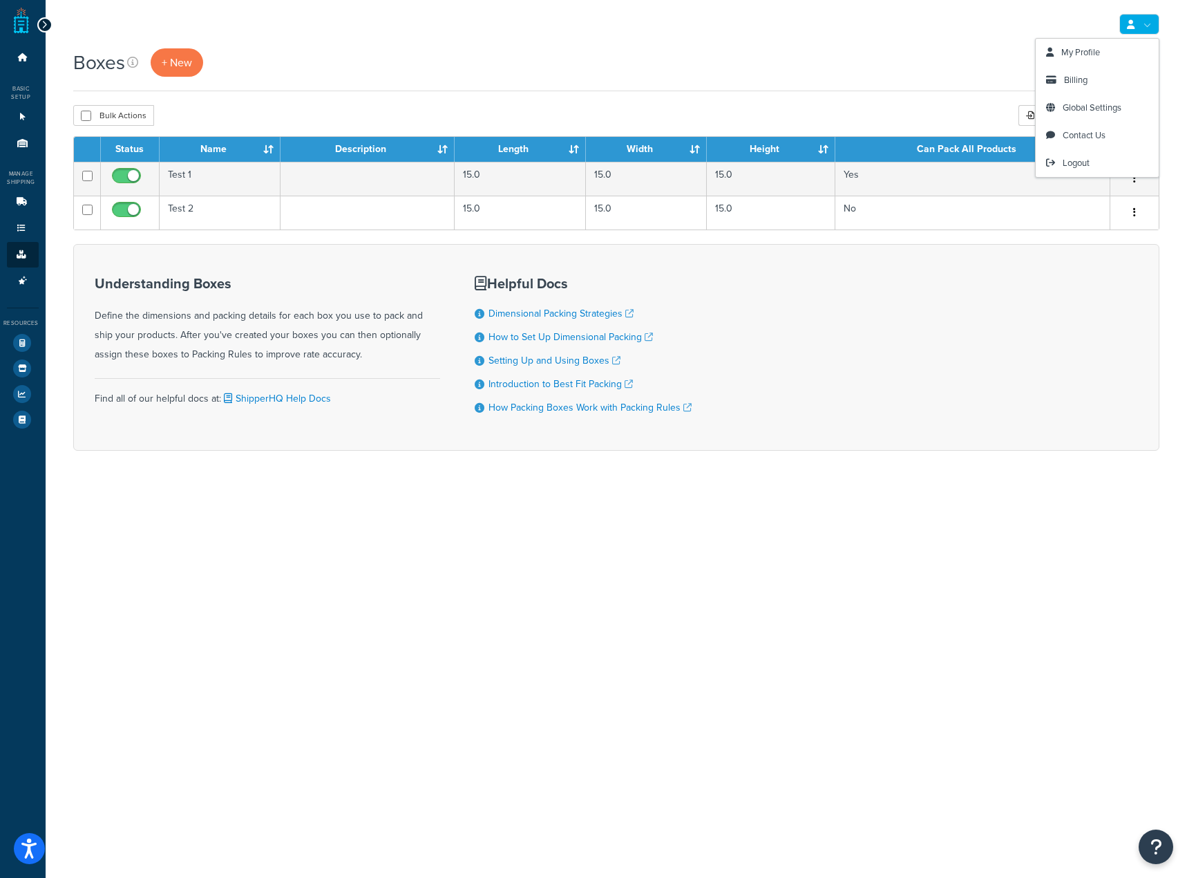
click at [1136, 20] on link at bounding box center [1139, 24] width 40 height 21
click at [521, 522] on div "My Profile Billing Global Settings Contact Us Logout Boxes + New Bulk Actions D…" at bounding box center [617, 439] width 1142 height 878
click at [28, 272] on link "Advanced Features 3" at bounding box center [23, 281] width 32 height 26
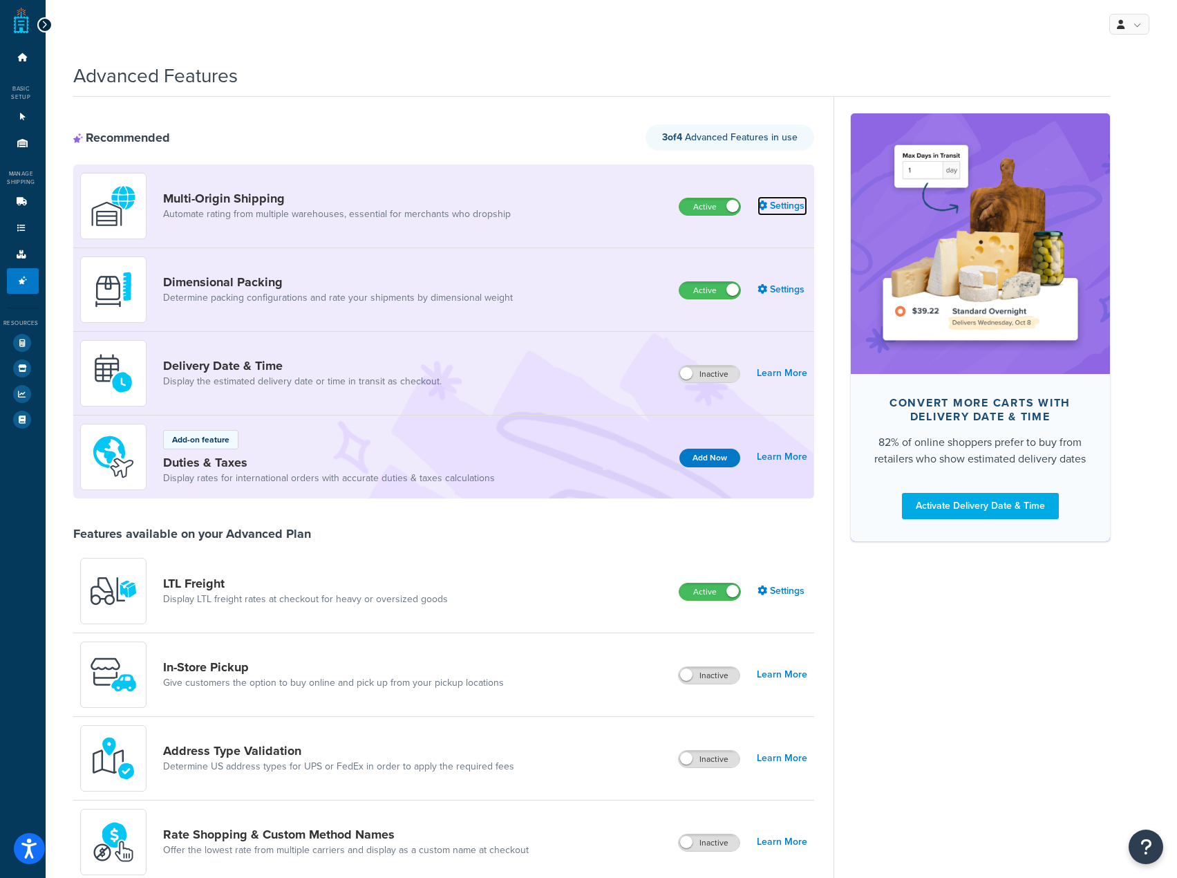
click at [791, 202] on link "Settings" at bounding box center [782, 205] width 50 height 19
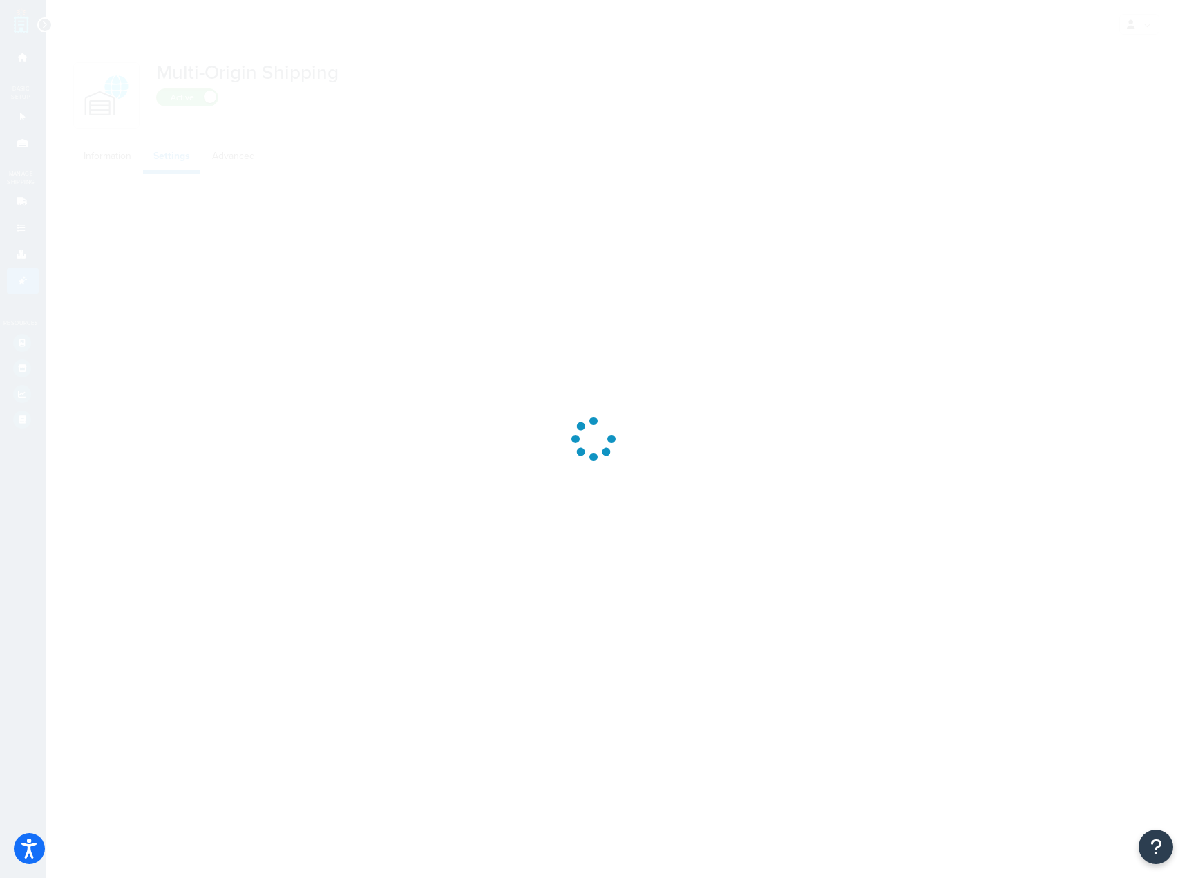
select select "false"
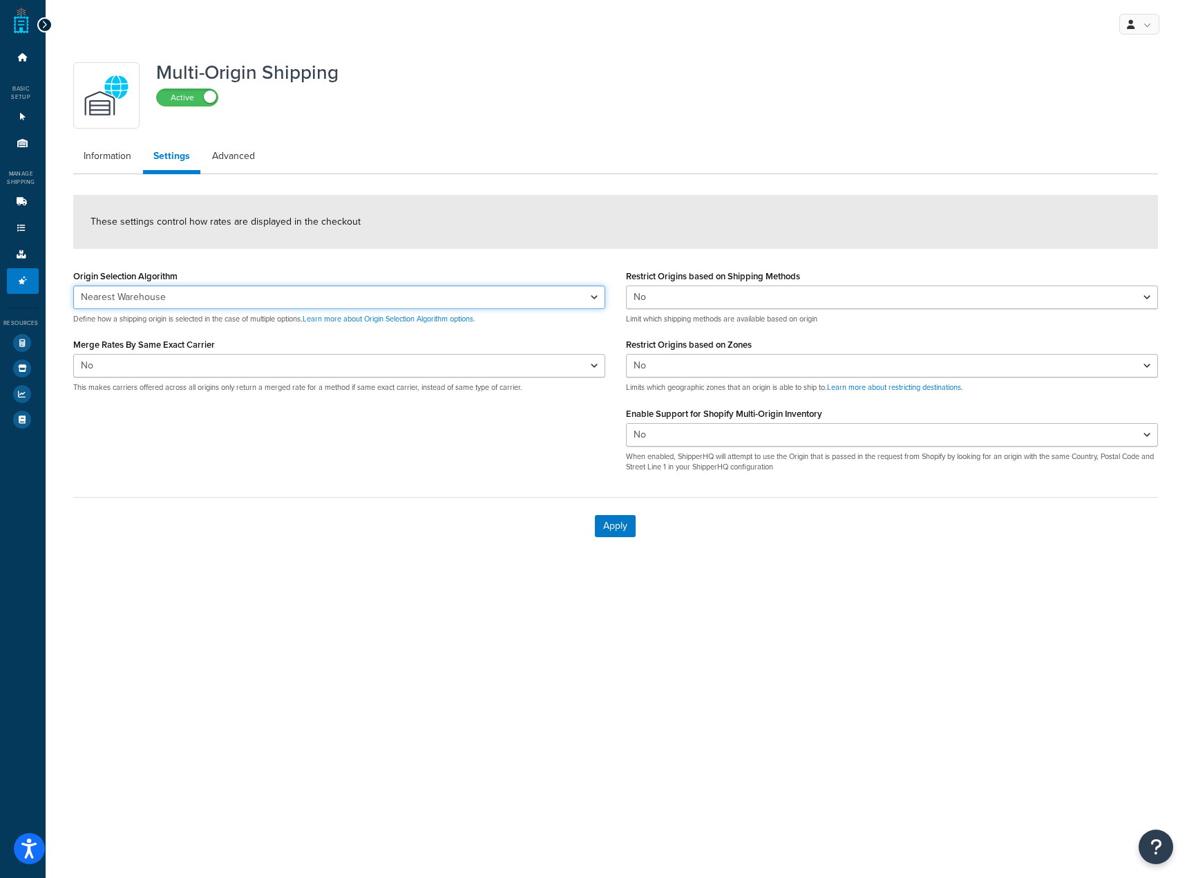
click at [369, 301] on select "Nearest Warehouse Fewest Warehouses" at bounding box center [339, 296] width 532 height 23
click at [255, 500] on div "Apply" at bounding box center [615, 525] width 1085 height 57
click at [230, 167] on link "Advanced" at bounding box center [234, 156] width 64 height 28
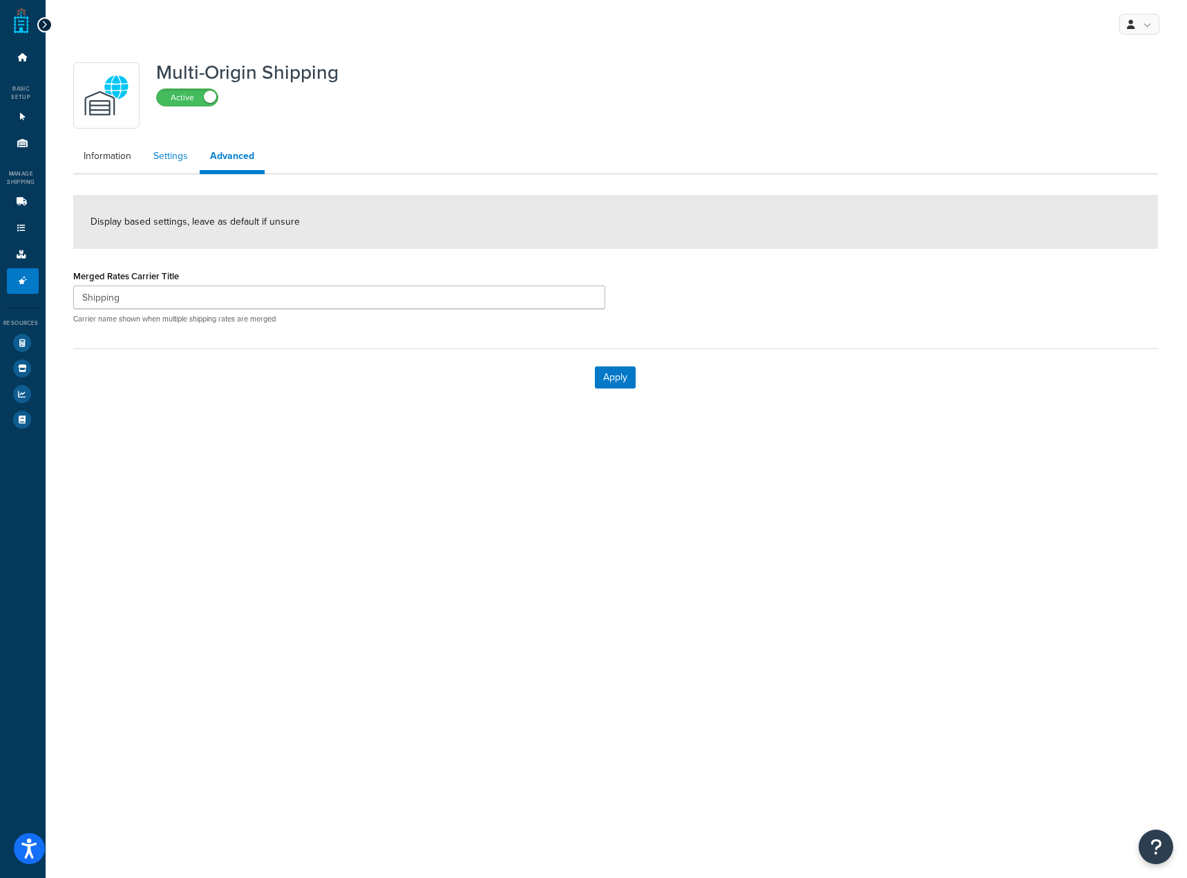
click at [164, 162] on link "Settings" at bounding box center [170, 156] width 55 height 28
select select "false"
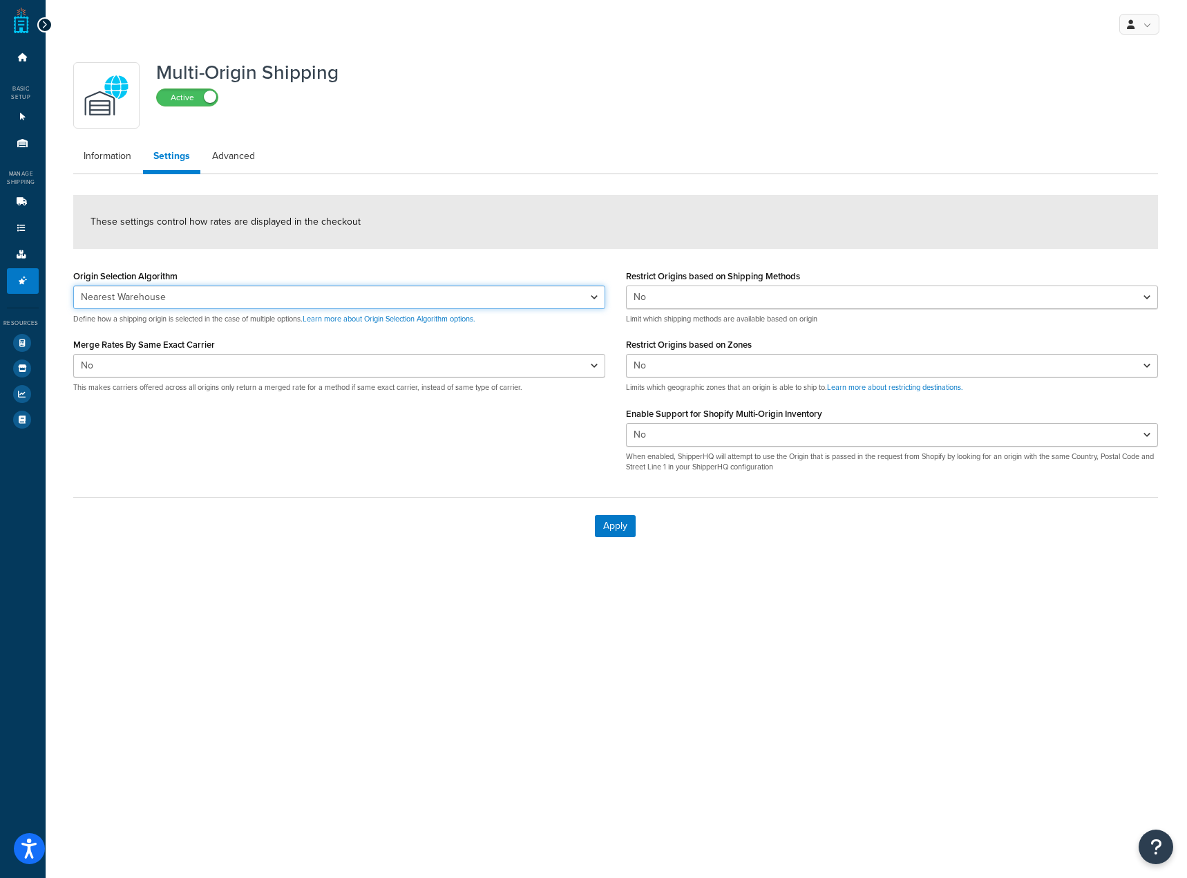
click at [323, 297] on select "Nearest Warehouse Fewest Warehouses" at bounding box center [339, 296] width 532 height 23
click at [547, 558] on div "Multi-Origin Shipping Active Information Settings Advanced These settings contr…" at bounding box center [617, 318] width 1142 height 540
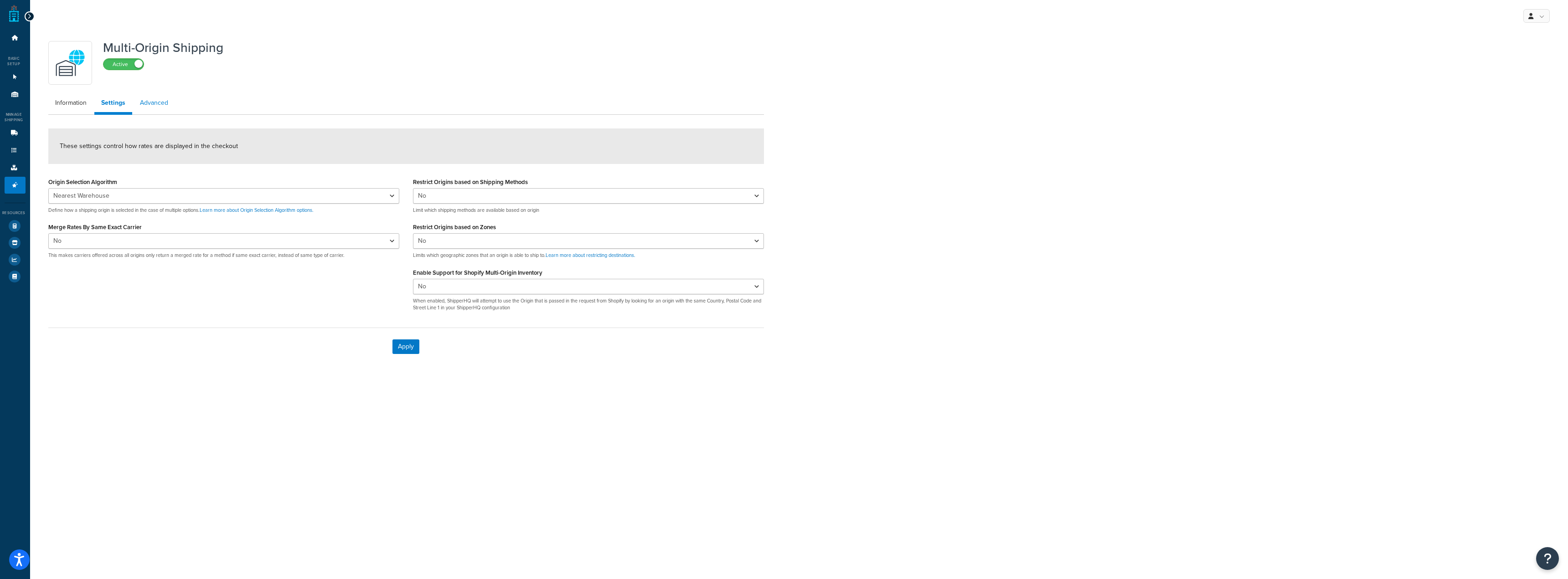
click at [164, 105] on link "Advanced" at bounding box center [154, 103] width 42 height 18
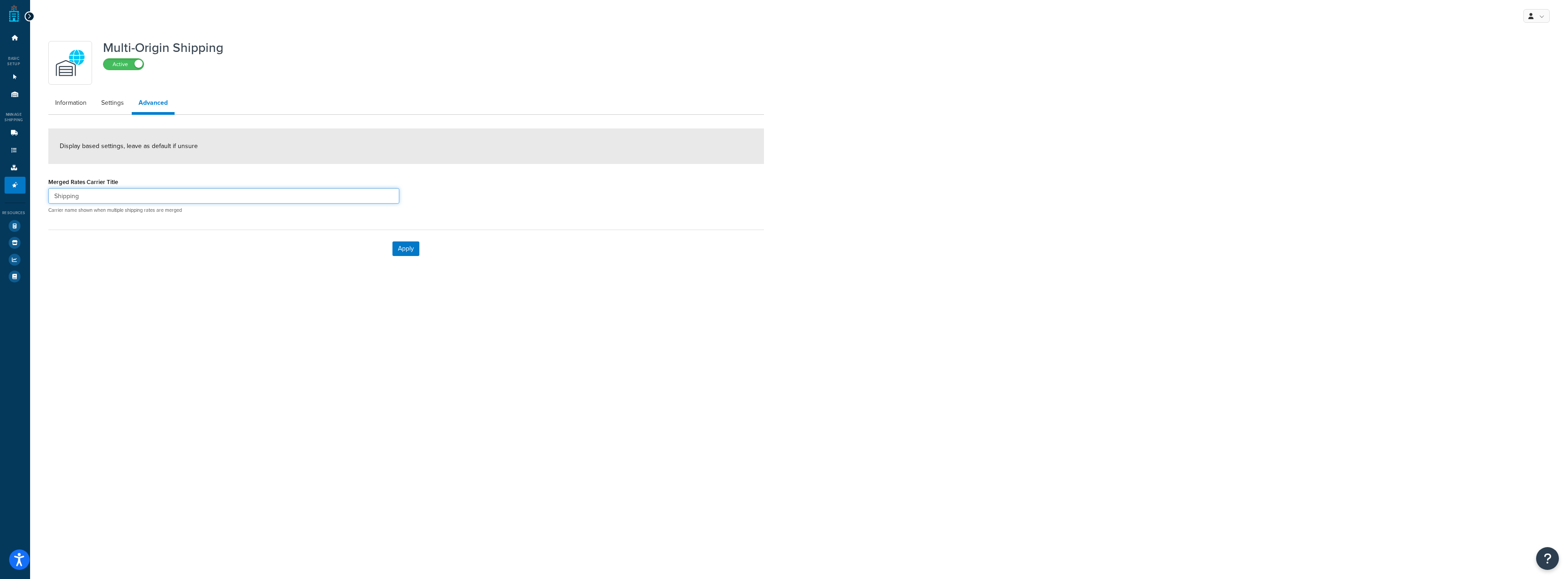
click at [215, 191] on input "Shipping" at bounding box center [224, 195] width 351 height 15
drag, startPoint x: 119, startPoint y: 198, endPoint x: 0, endPoint y: 174, distance: 121.4
click at [0, 174] on div "Dashboard Basic Setup Websites 1 Origins 8 Manage Shipping Carriers Carriers Al…" at bounding box center [784, 290] width 1568 height 579
click at [107, 98] on link "Settings" at bounding box center [112, 103] width 36 height 18
select select "false"
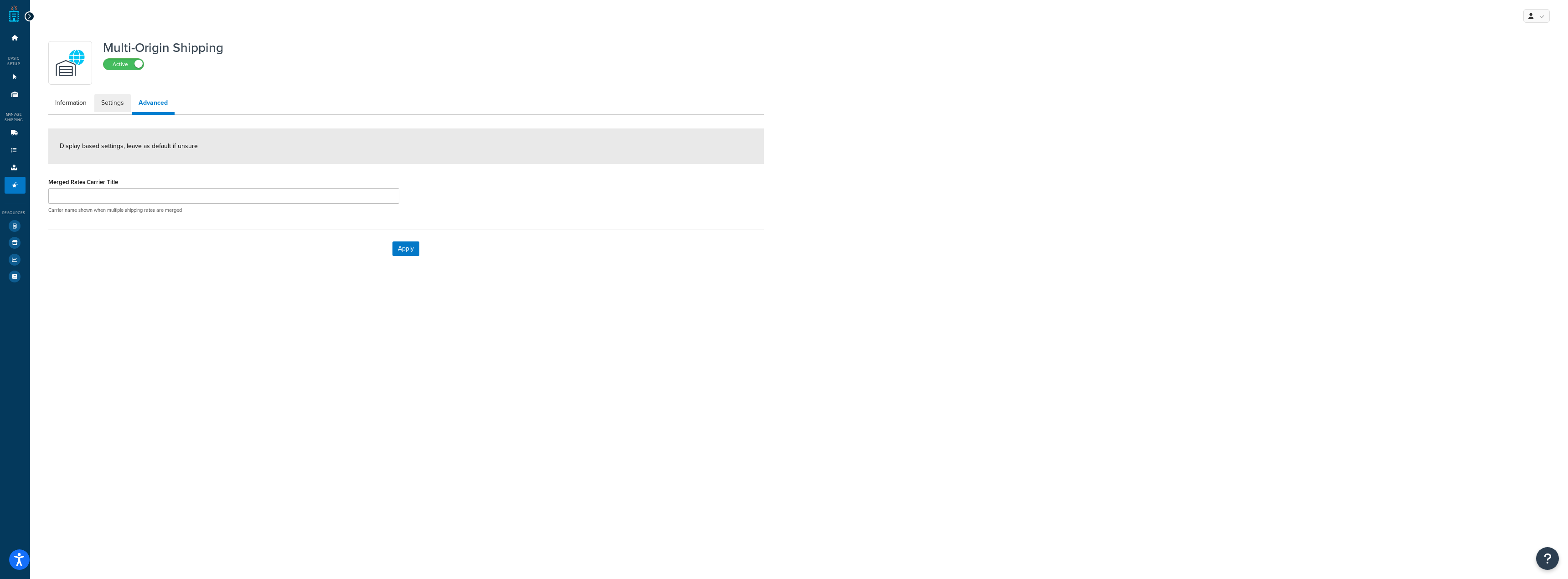
select select "false"
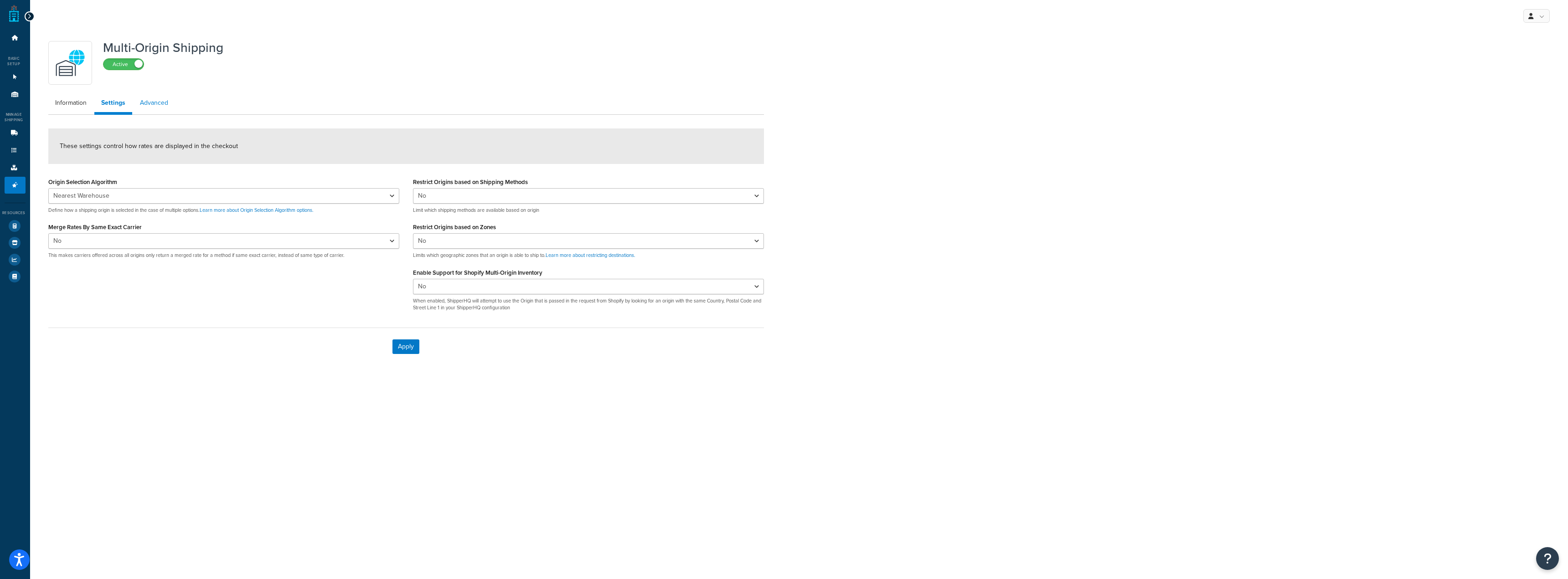
click at [152, 104] on link "Advanced" at bounding box center [154, 103] width 42 height 18
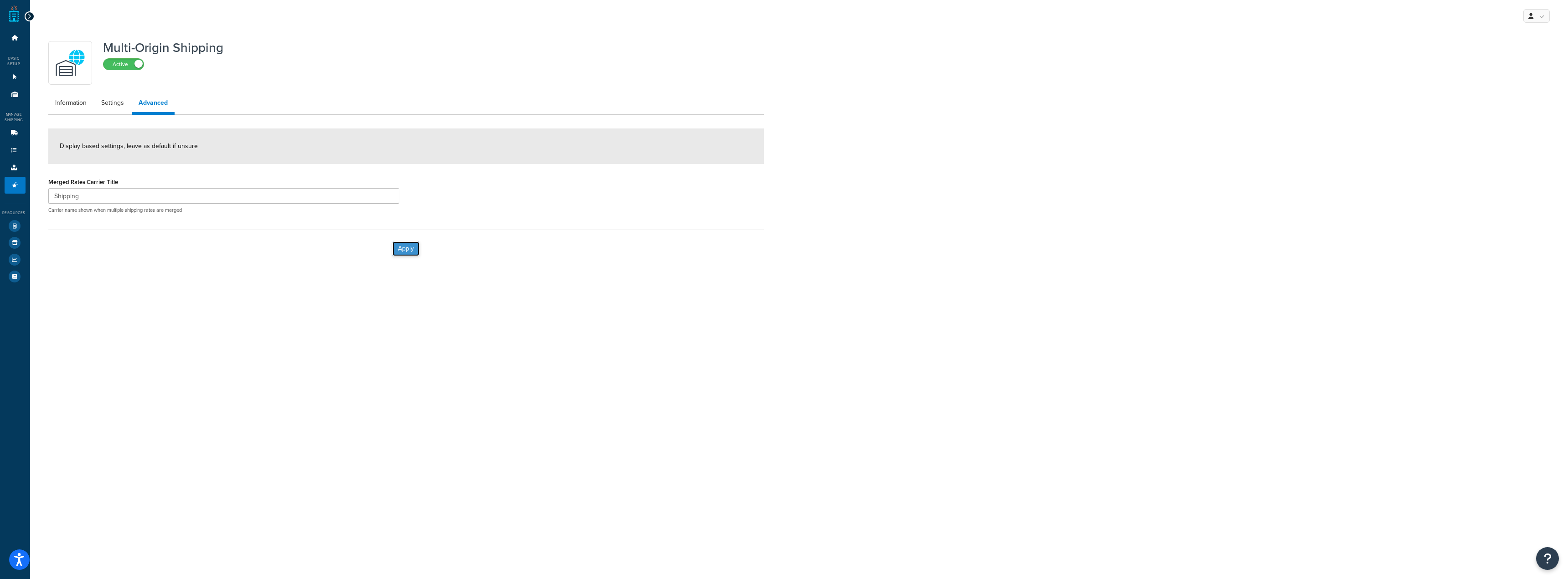
click at [398, 252] on button "Apply" at bounding box center [406, 249] width 27 height 15
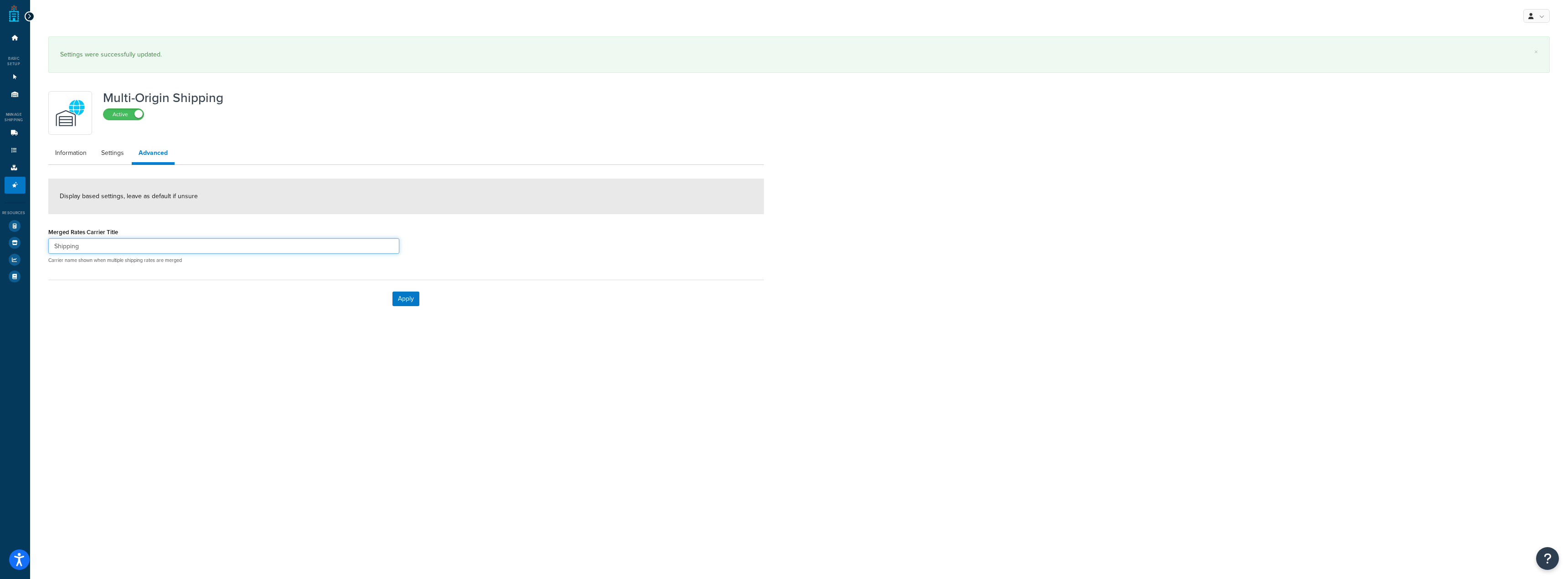
drag, startPoint x: 139, startPoint y: 245, endPoint x: 0, endPoint y: 229, distance: 139.9
click at [0, 231] on div "Dashboard Basic Setup Websites 1 Origins 8 Manage Shipping Carriers Carriers Al…" at bounding box center [784, 290] width 1568 height 579
click at [404, 293] on button "Apply" at bounding box center [406, 299] width 27 height 15
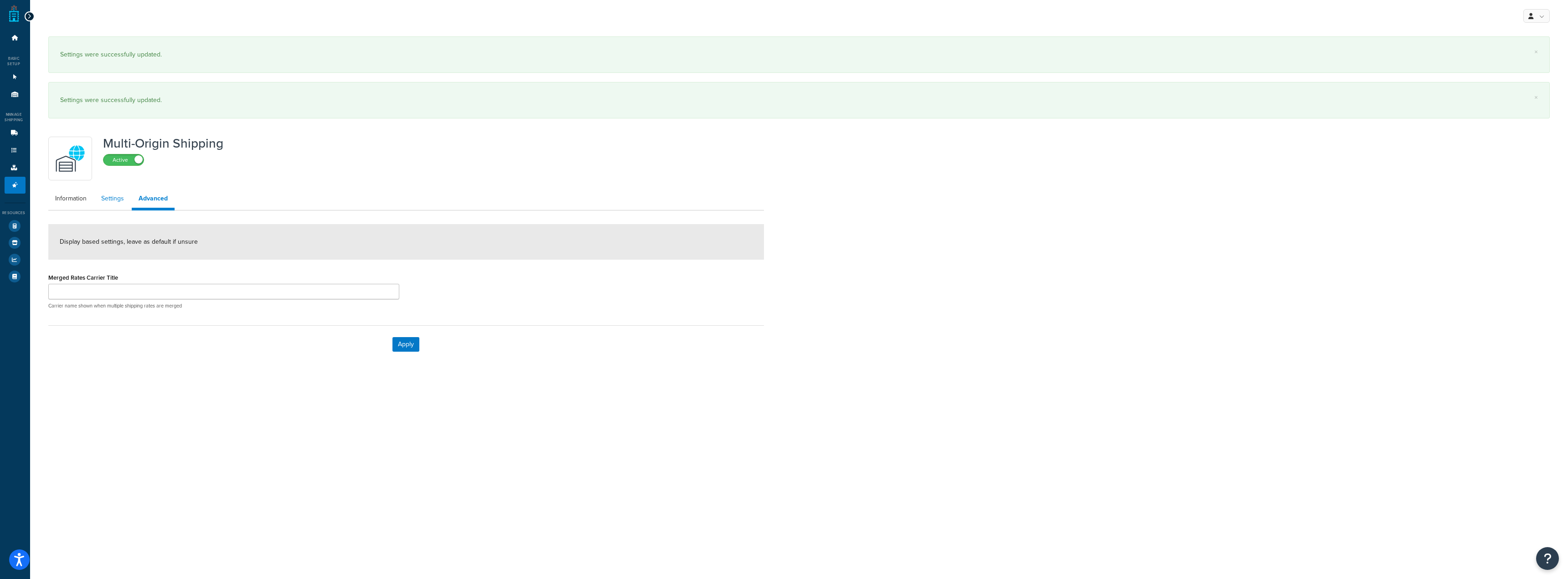
click at [124, 195] on link "Settings" at bounding box center [112, 198] width 36 height 18
select select "false"
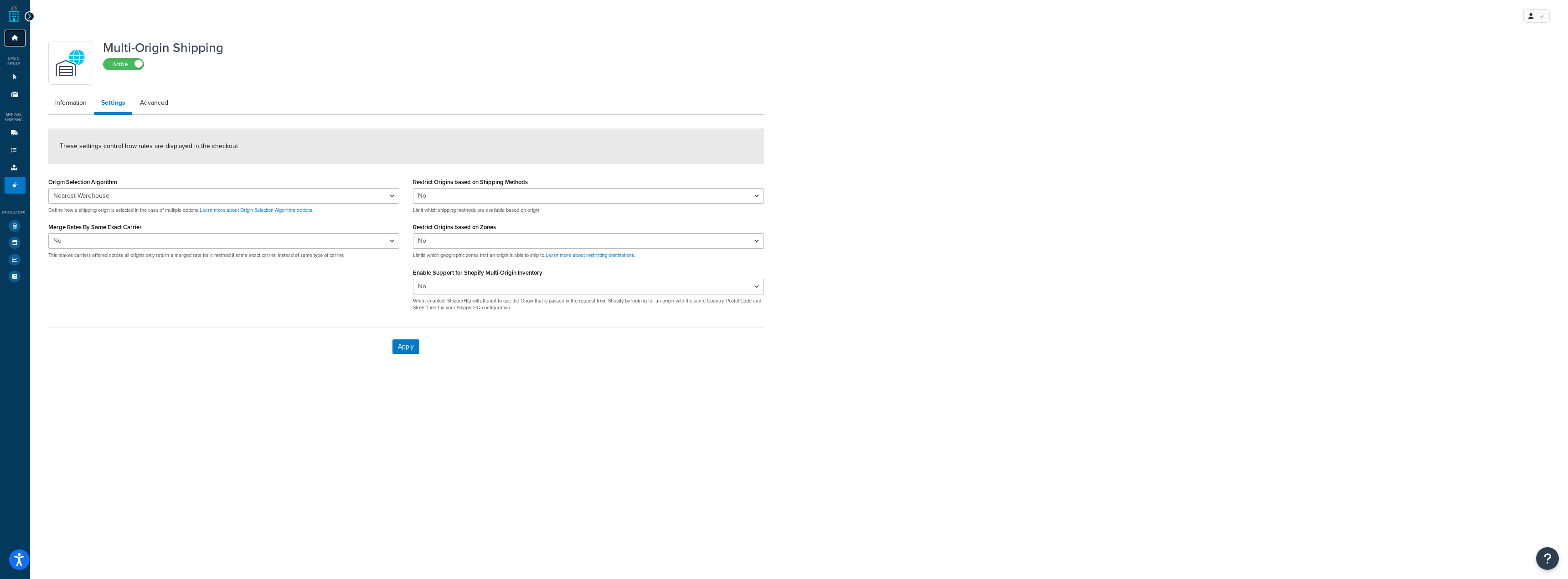
click at [13, 44] on link "Dashboard" at bounding box center [15, 38] width 21 height 17
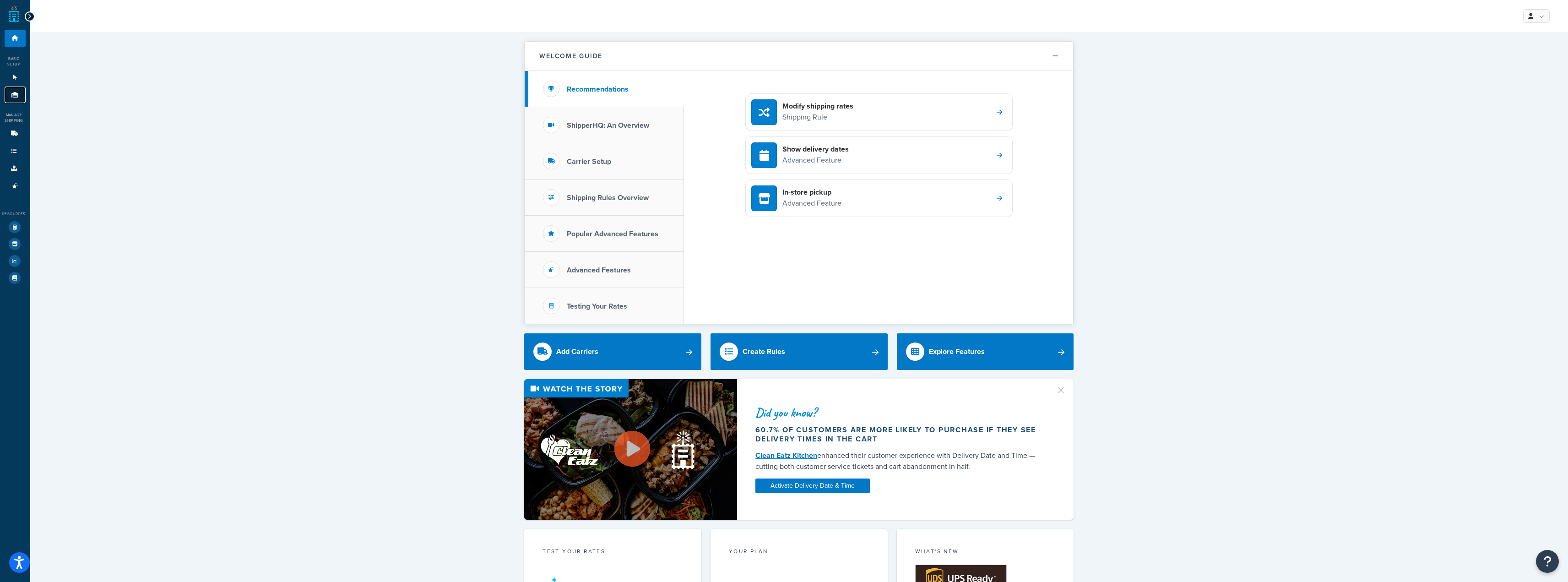
click at [7, 99] on link "Origins 8" at bounding box center [15, 95] width 21 height 17
